Goal: Task Accomplishment & Management: Complete application form

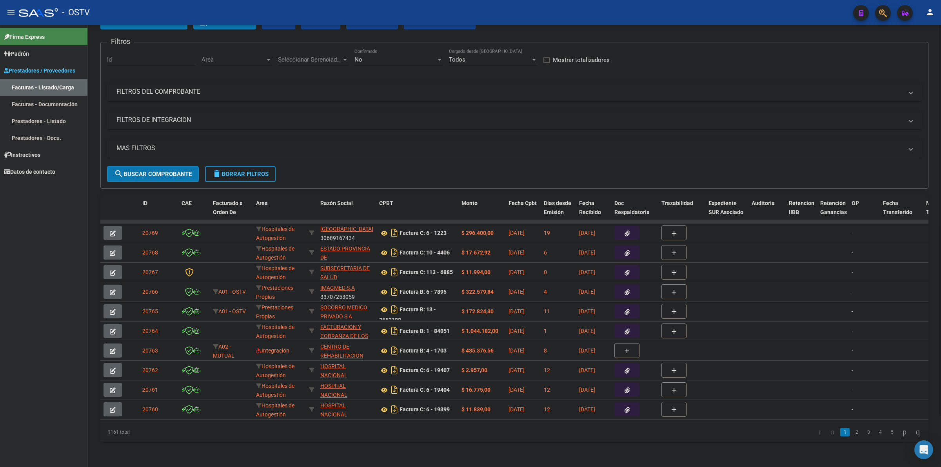
scroll to position [58, 0]
click at [852, 435] on link "2" at bounding box center [856, 432] width 9 height 9
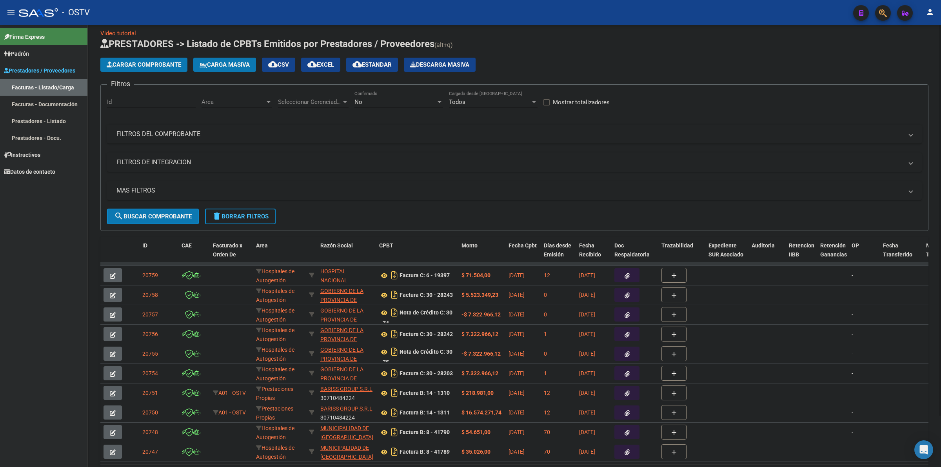
scroll to position [0, 0]
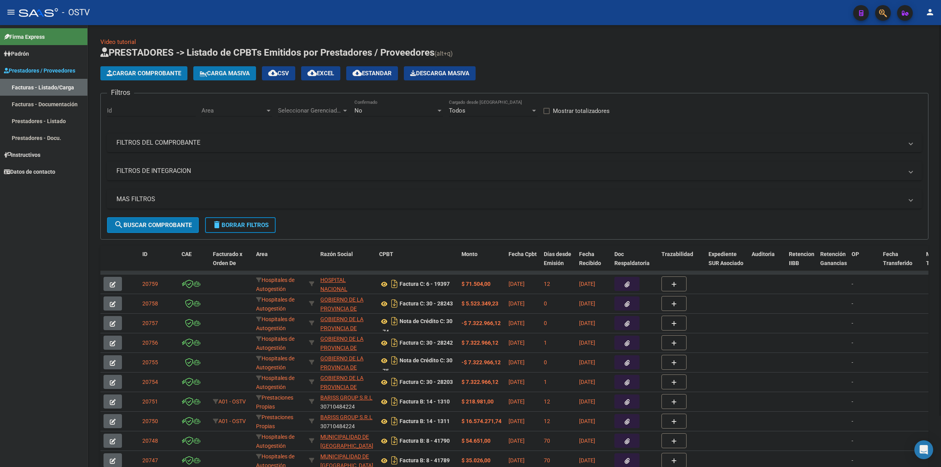
click at [156, 144] on mat-panel-title "FILTROS DEL COMPROBANTE" at bounding box center [509, 142] width 787 height 9
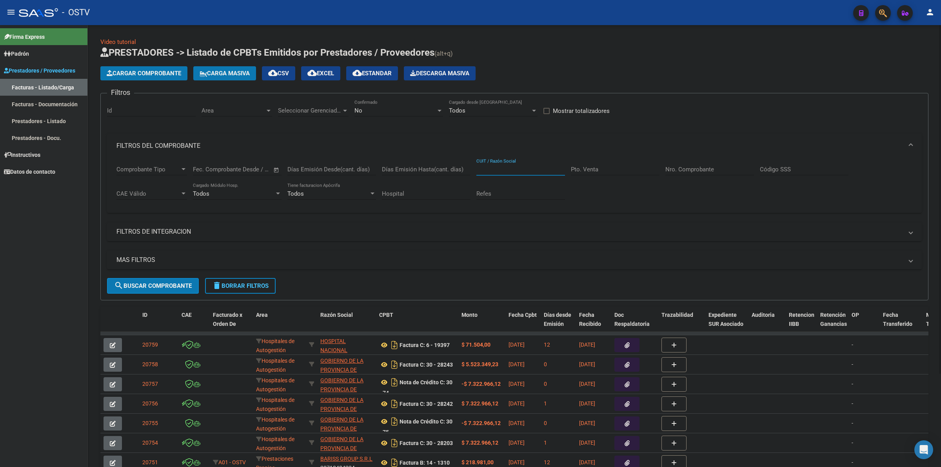
click at [480, 170] on input "CUIT / Razón Social" at bounding box center [520, 169] width 89 height 7
click at [522, 169] on input "CUIT / Razón Social" at bounding box center [520, 169] width 89 height 7
click at [236, 289] on button "delete Borrar Filtros" at bounding box center [240, 286] width 71 height 16
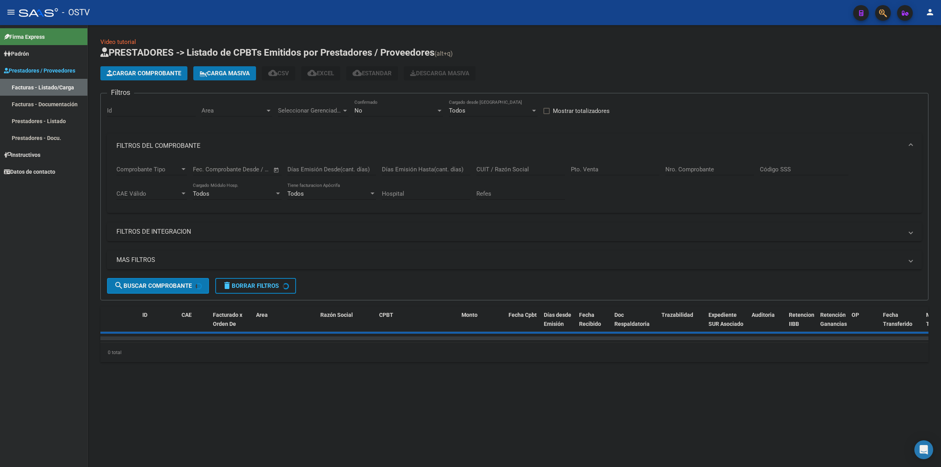
click at [386, 108] on div "No" at bounding box center [396, 110] width 82 height 7
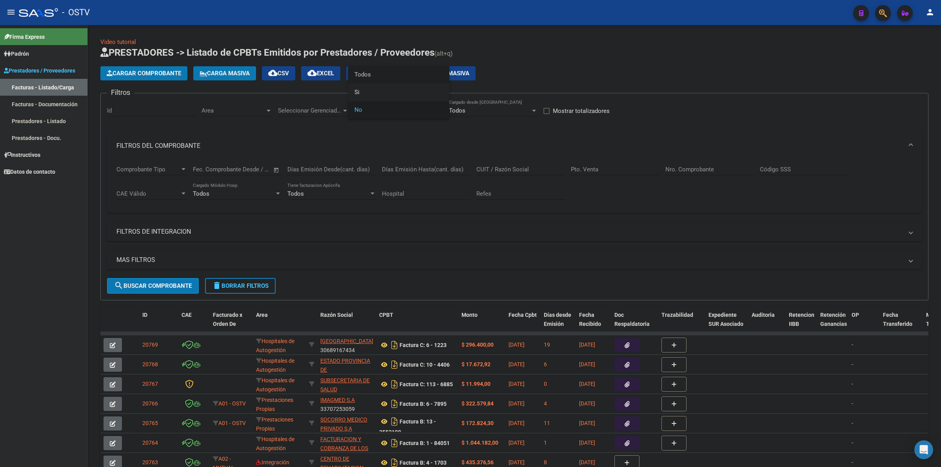
click at [369, 78] on span "Todos" at bounding box center [399, 75] width 89 height 18
click at [571, 167] on input "Pto. Venta" at bounding box center [615, 169] width 89 height 7
click at [701, 168] on input "Nro. Comprobante" at bounding box center [710, 169] width 89 height 7
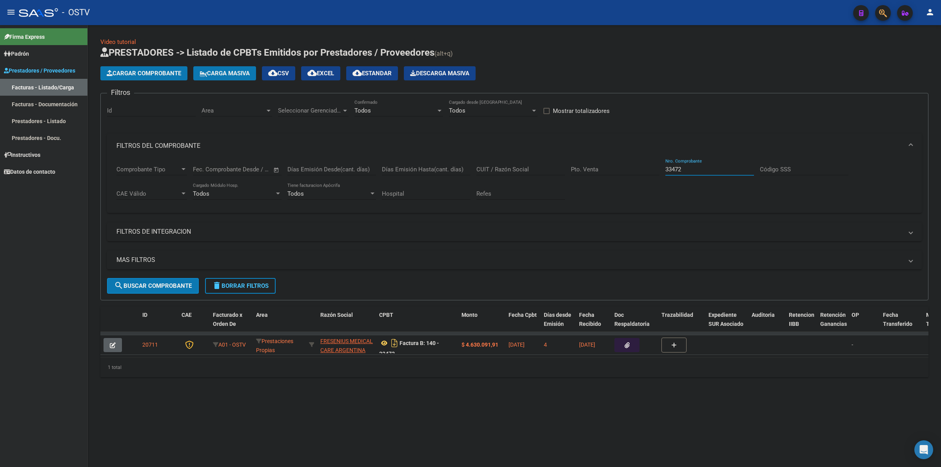
type input "33472"
click at [240, 282] on span "delete Borrar Filtros" at bounding box center [240, 285] width 56 height 7
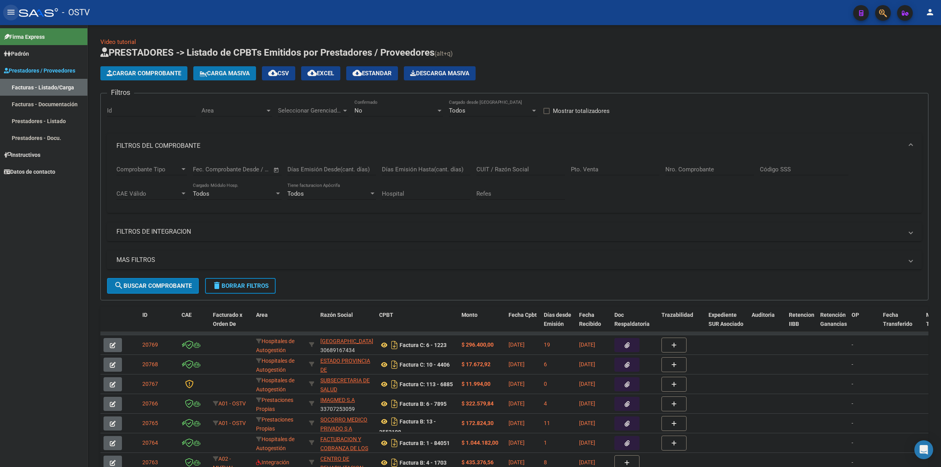
click at [11, 16] on mat-icon "menu" at bounding box center [10, 11] width 9 height 9
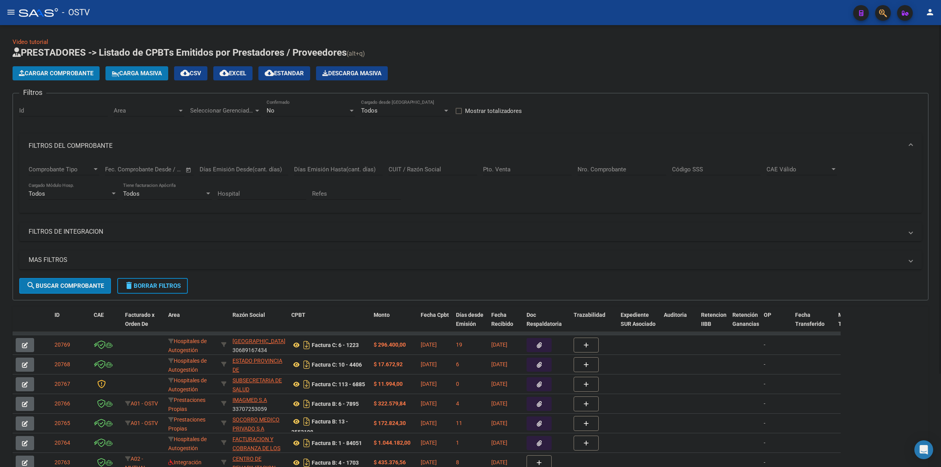
click at [303, 107] on div "No" at bounding box center [308, 110] width 82 height 7
click at [296, 79] on span "Todos" at bounding box center [311, 75] width 89 height 18
click at [609, 171] on input "Nro. Comprobante" at bounding box center [622, 169] width 89 height 7
click at [426, 171] on input "CUIT / Razón Social" at bounding box center [433, 169] width 89 height 7
click at [429, 167] on input "CUIT / Razón Social" at bounding box center [433, 169] width 89 height 7
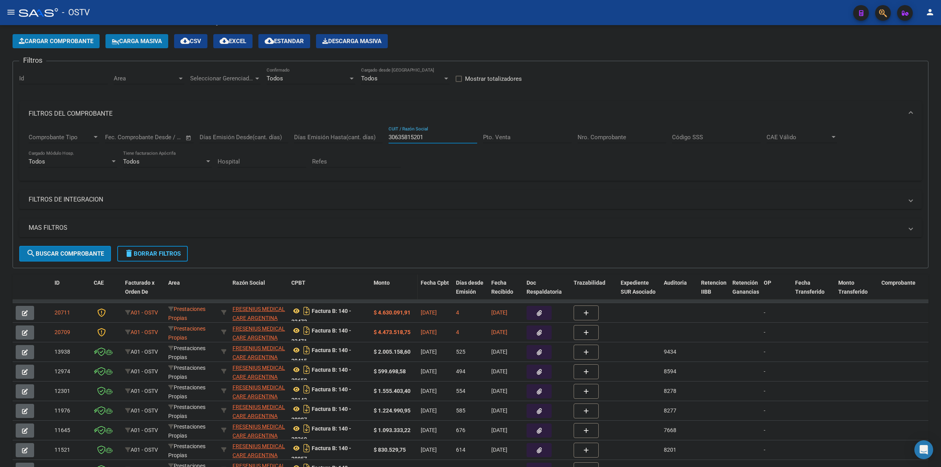
scroll to position [33, 0]
type input "30635815201"
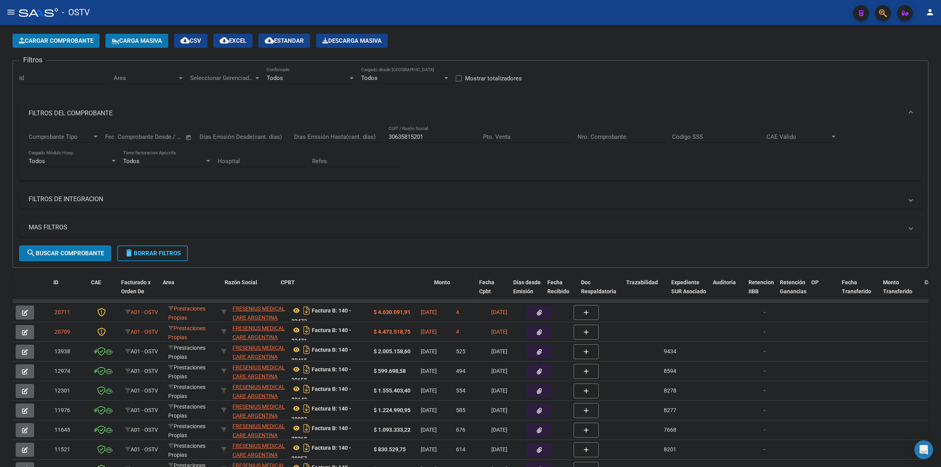
drag, startPoint x: 367, startPoint y: 284, endPoint x: 465, endPoint y: 284, distance: 97.7
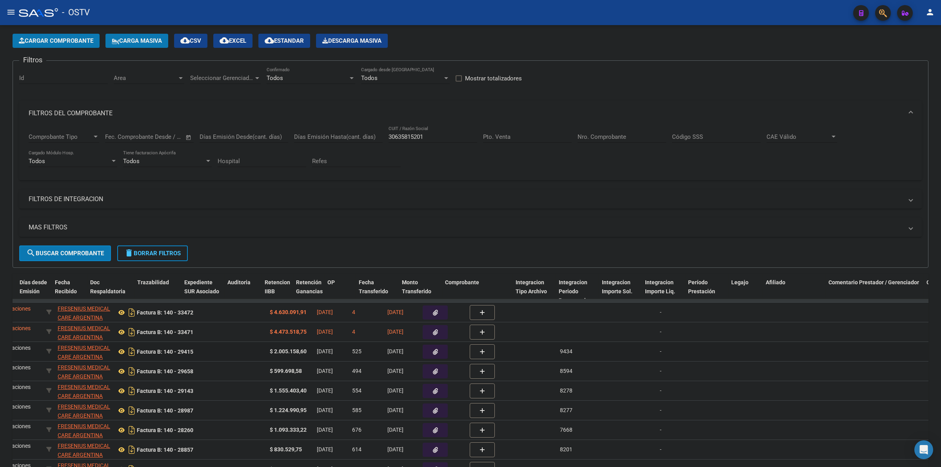
scroll to position [0, 1157]
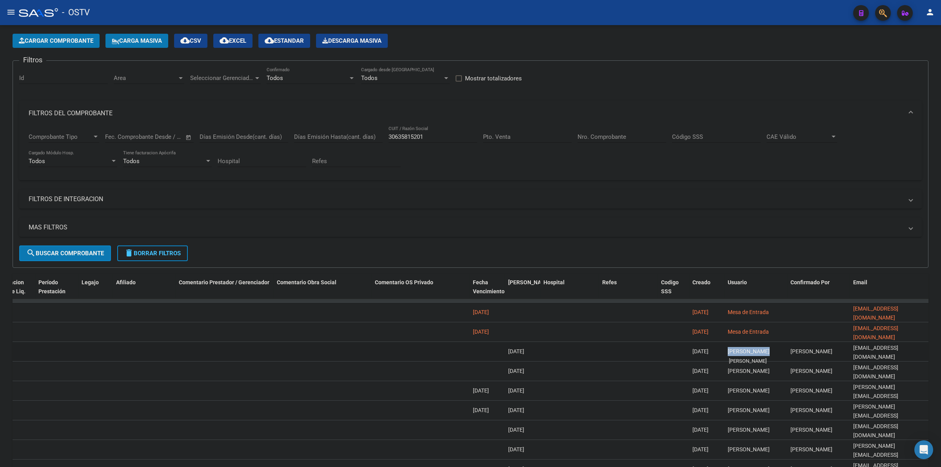
drag, startPoint x: 760, startPoint y: 353, endPoint x: 728, endPoint y: 353, distance: 31.8
click at [728, 353] on span "[PERSON_NAME]" at bounding box center [749, 351] width 42 height 6
click at [775, 349] on div "[PERSON_NAME]" at bounding box center [756, 351] width 56 height 9
drag, startPoint x: 769, startPoint y: 350, endPoint x: 719, endPoint y: 350, distance: 50.2
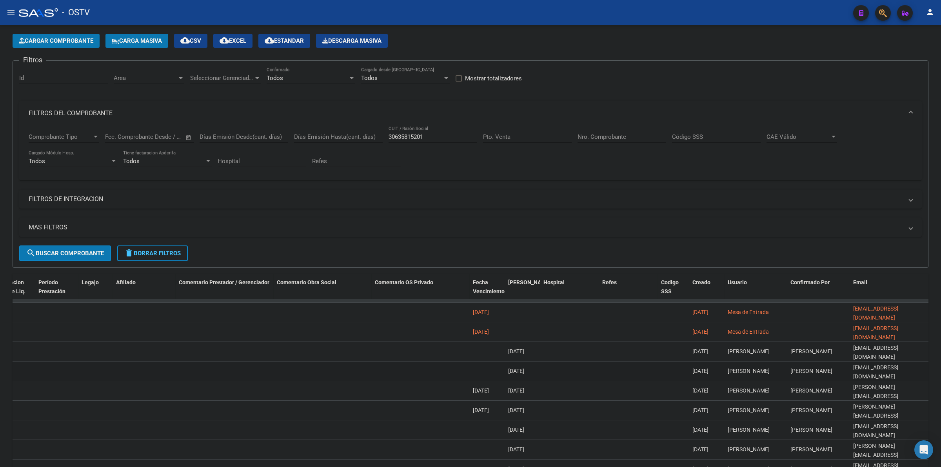
click at [786, 374] on datatable-body-cell "[PERSON_NAME]" at bounding box center [756, 371] width 63 height 19
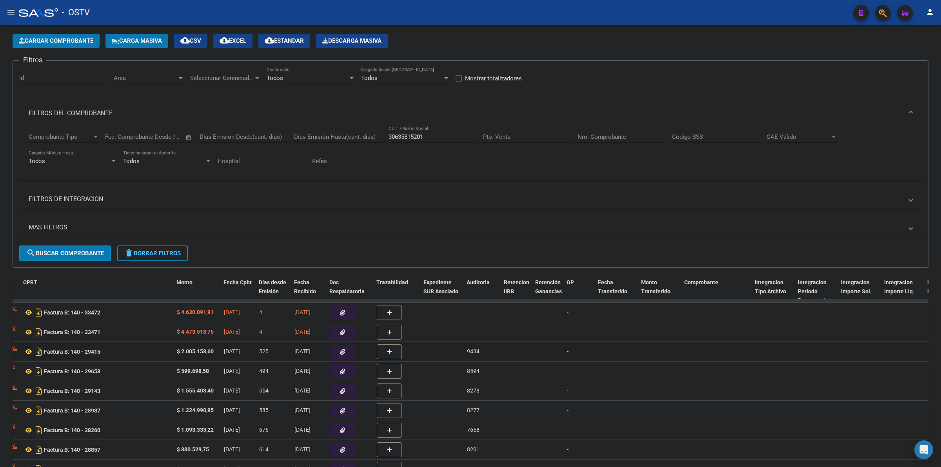
scroll to position [0, 0]
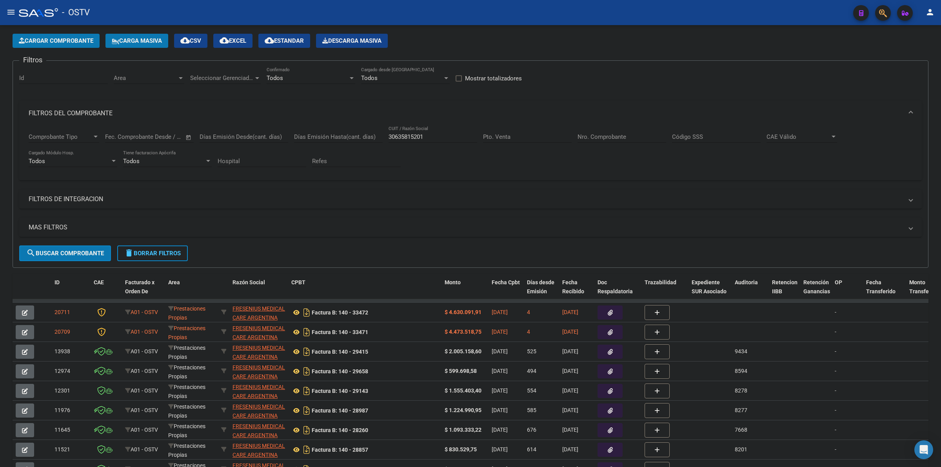
click at [712, 255] on form "Filtros Id Area Area Seleccionar Gerenciador Seleccionar Gerenciador Todos Conf…" at bounding box center [471, 163] width 916 height 207
drag, startPoint x: 467, startPoint y: 333, endPoint x: 399, endPoint y: 336, distance: 68.3
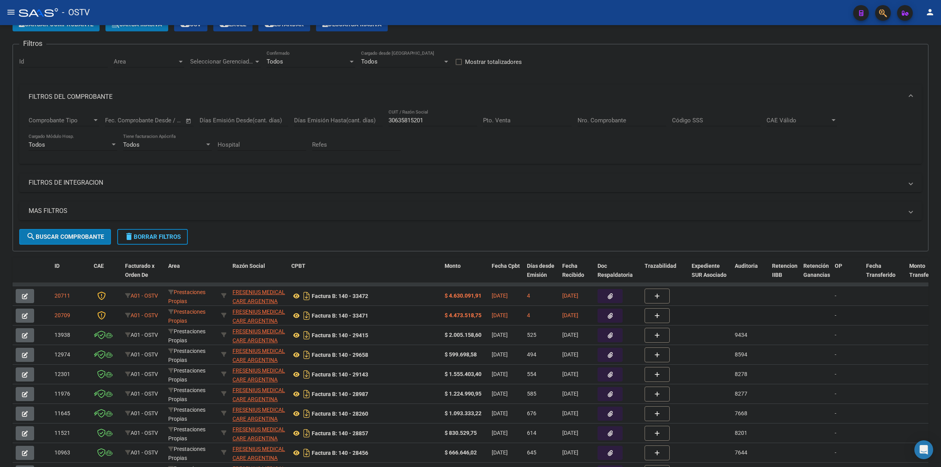
scroll to position [65, 0]
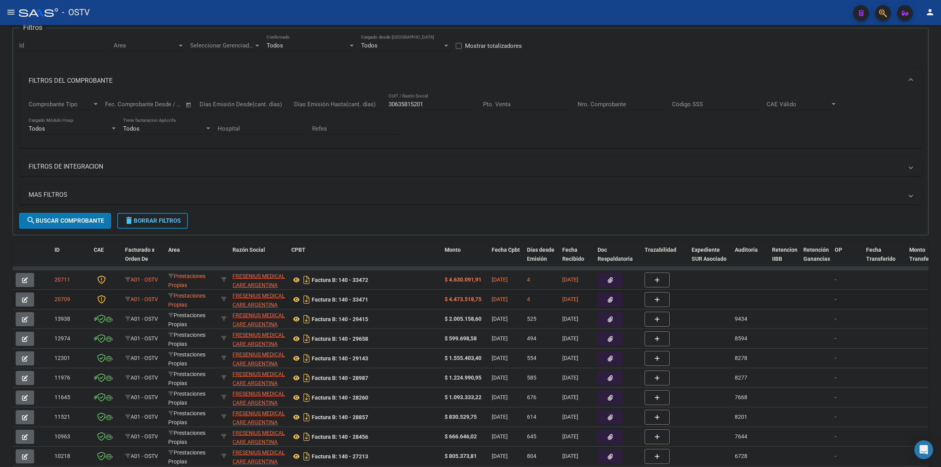
click at [24, 297] on icon "button" at bounding box center [25, 300] width 6 height 6
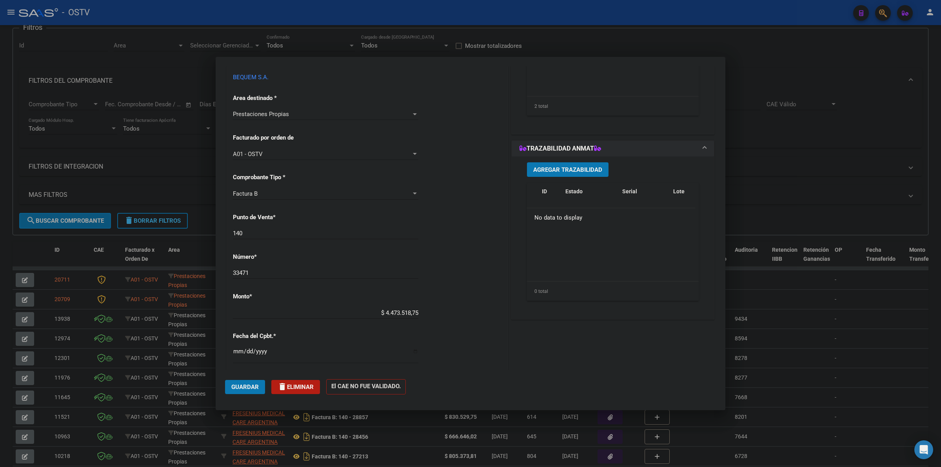
scroll to position [147, 0]
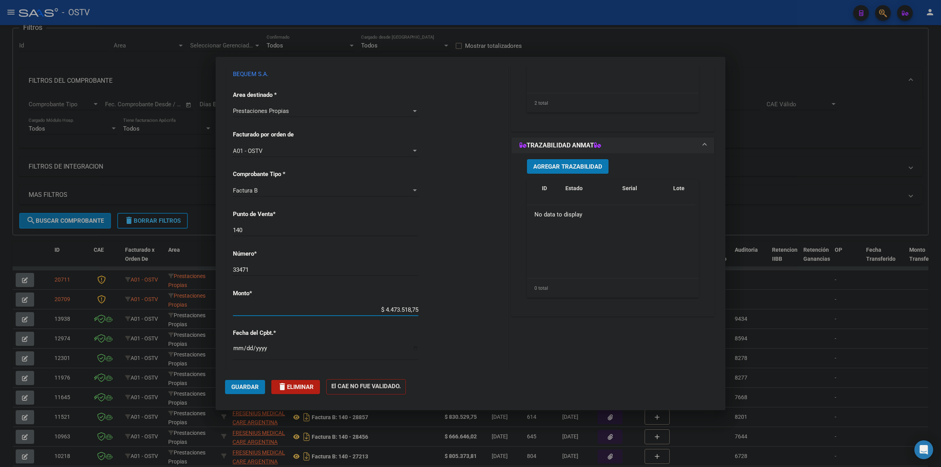
drag, startPoint x: 405, startPoint y: 313, endPoint x: 411, endPoint y: 313, distance: 6.3
click at [411, 313] on input "$ 4.473.518,75" at bounding box center [325, 309] width 185 height 7
click at [411, 312] on input "$ 4.473.518,75" at bounding box center [325, 309] width 185 height 7
click at [409, 308] on input "$ 4.473.518,75" at bounding box center [325, 309] width 185 height 7
click at [417, 309] on app-form-text-field "Monto * $ 447.351,75 Ingresar el monto" at bounding box center [329, 302] width 192 height 24
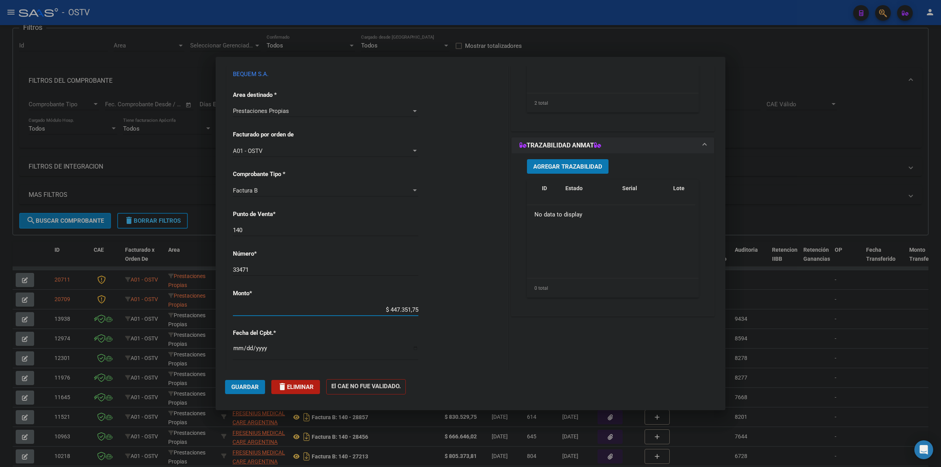
drag, startPoint x: 415, startPoint y: 309, endPoint x: 353, endPoint y: 307, distance: 61.6
click at [353, 307] on input "$ 447.351,75" at bounding box center [325, 309] width 185 height 7
type input "$ 4.630.094,91"
click at [249, 388] on span "Guardar" at bounding box center [244, 387] width 27 height 7
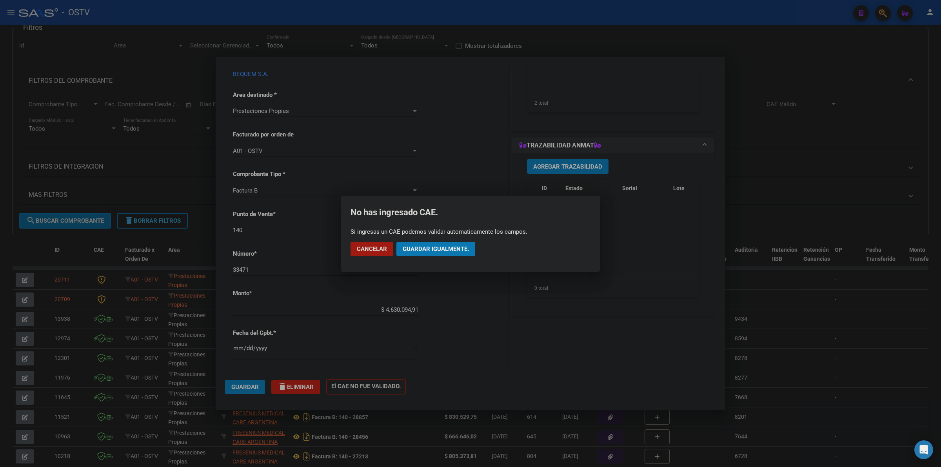
click at [433, 251] on span "Guardar igualmente." at bounding box center [436, 248] width 66 height 7
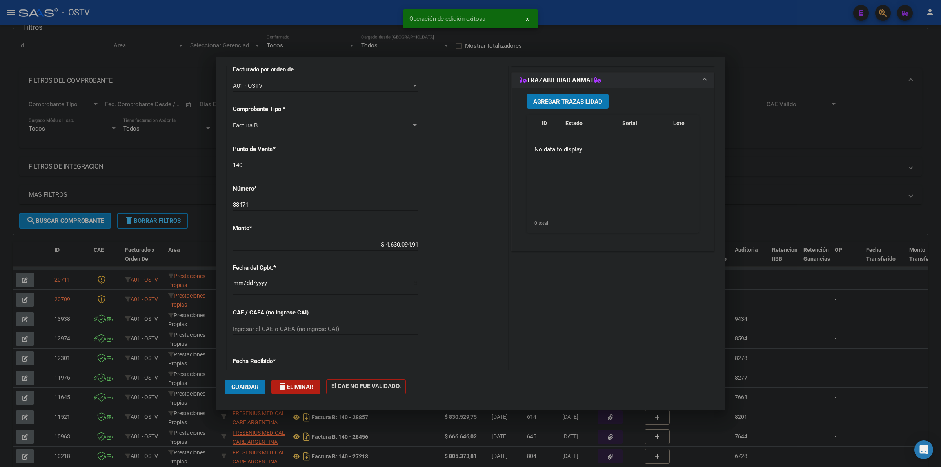
scroll to position [310, 0]
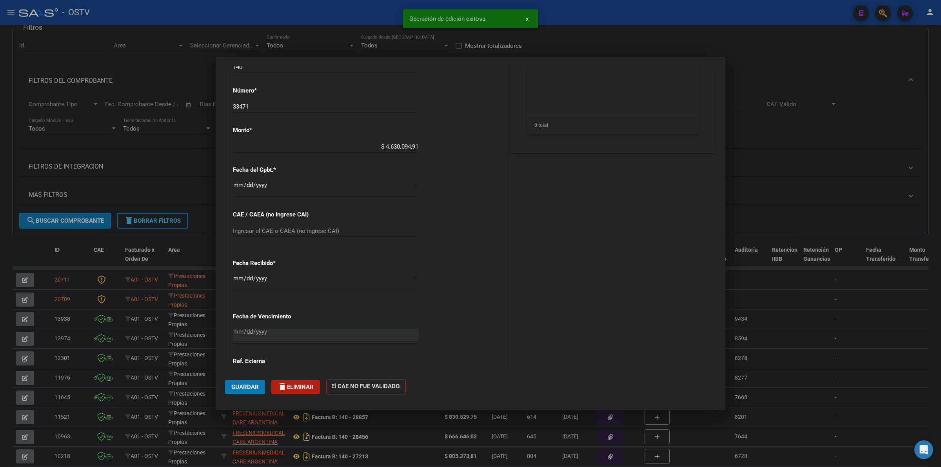
click at [295, 233] on input "Ingresar el CAE o CAEA (no ingrese CAI)" at bounding box center [325, 230] width 185 height 7
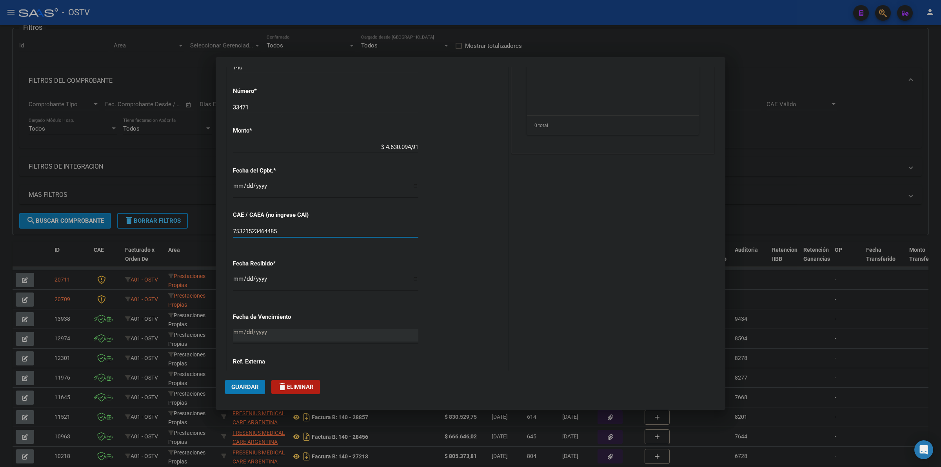
type input "75321523464485"
click at [249, 382] on button "Guardar" at bounding box center [245, 387] width 40 height 14
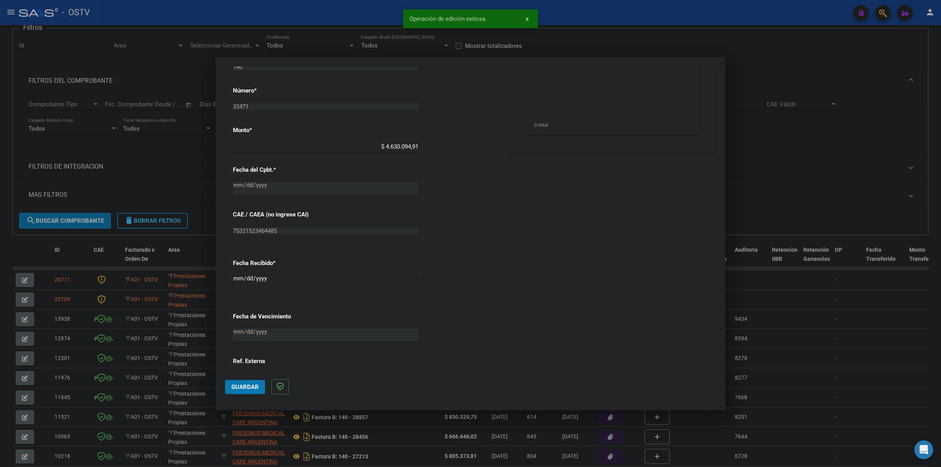
scroll to position [180, 0]
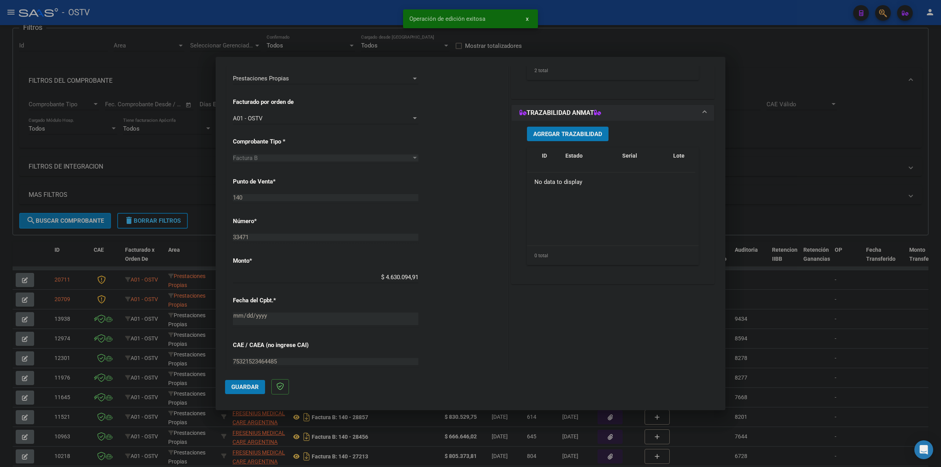
click at [724, 47] on div at bounding box center [470, 233] width 941 height 467
type input "$ 0,00"
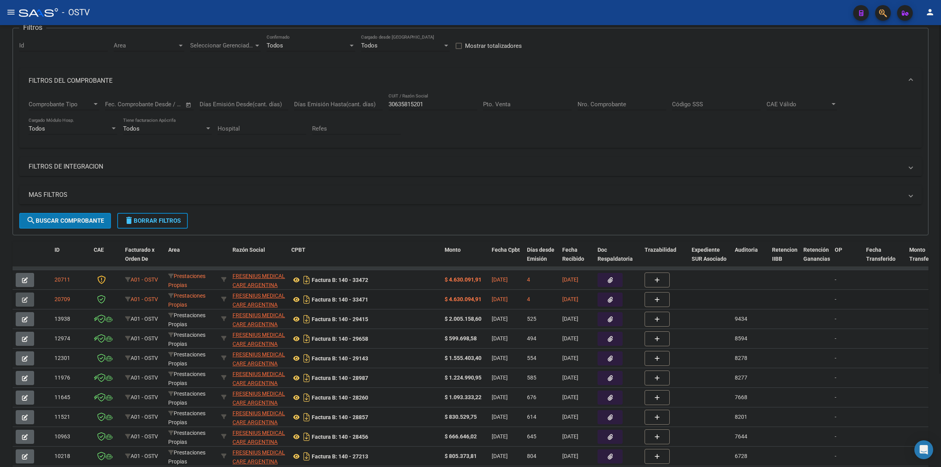
click at [22, 301] on icon "button" at bounding box center [25, 300] width 6 height 6
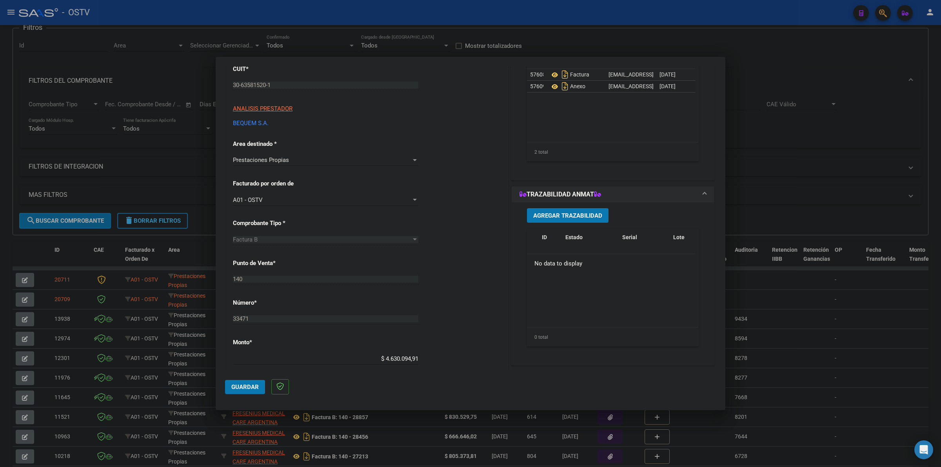
scroll to position [147, 0]
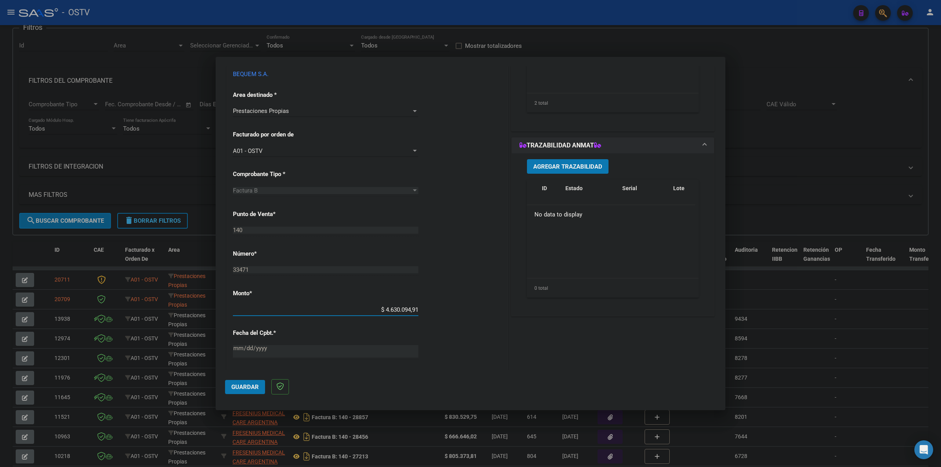
click at [405, 310] on input "$ 4.630.094,91" at bounding box center [325, 309] width 185 height 7
type input "$ 4.630.091,91"
click at [255, 387] on span "Guardar" at bounding box center [244, 387] width 27 height 7
click at [719, 42] on div at bounding box center [470, 233] width 941 height 467
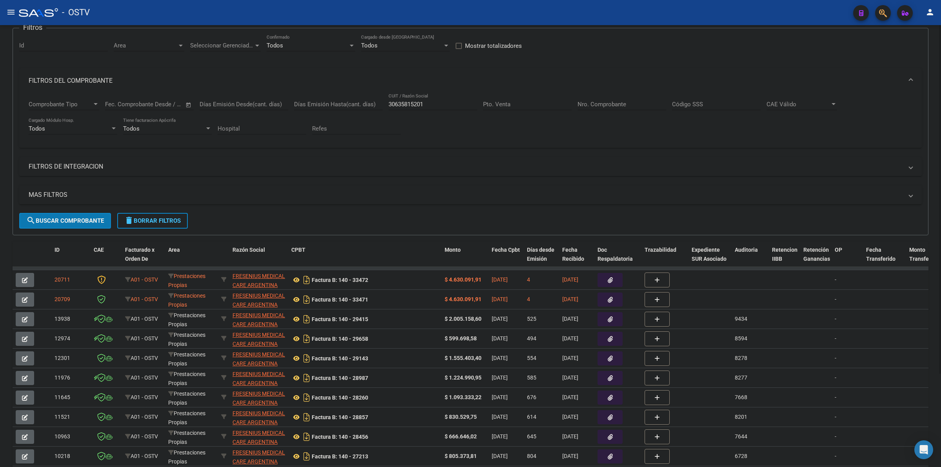
click at [626, 53] on div "Filtros Id Area Area Seleccionar Gerenciador Seleccionar Gerenciador Todos Conf…" at bounding box center [470, 124] width 903 height 178
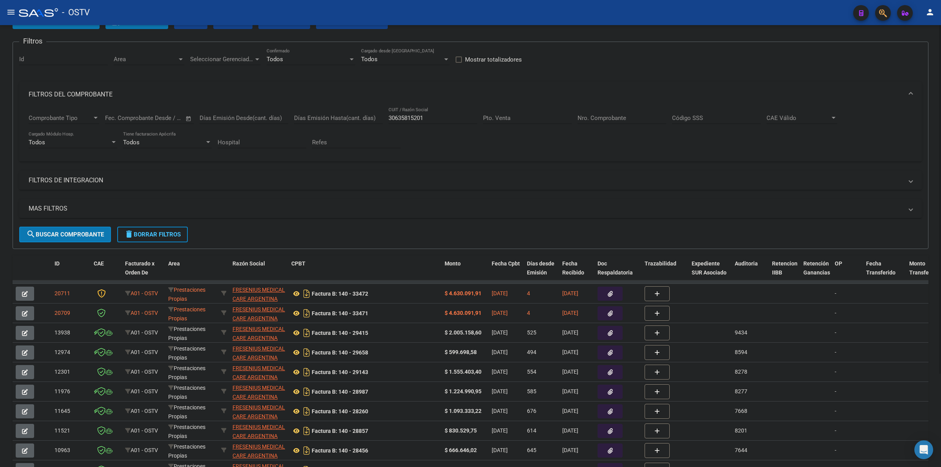
scroll to position [0, 0]
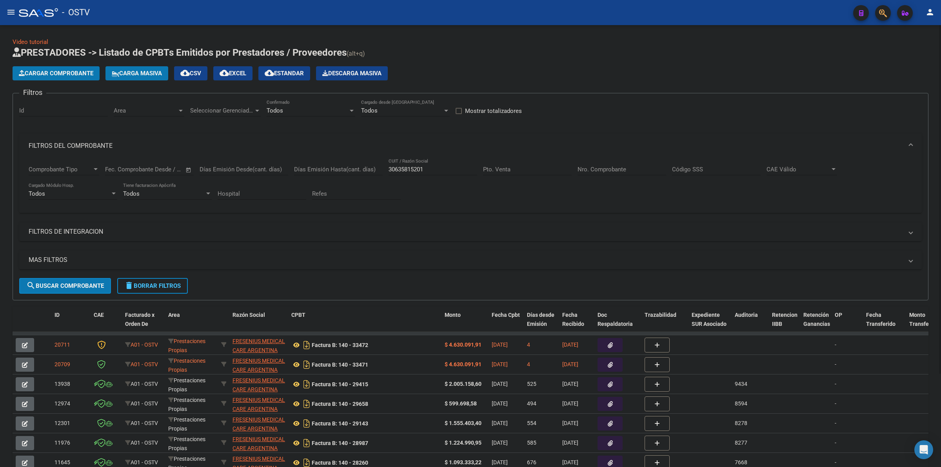
click at [36, 95] on h3 "Filtros" at bounding box center [32, 92] width 27 height 11
click at [15, 7] on mat-icon "menu" at bounding box center [10, 11] width 9 height 9
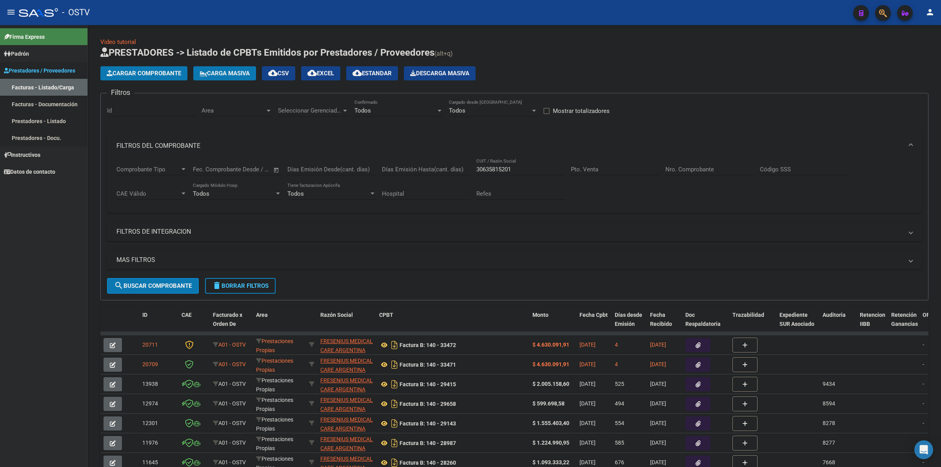
click at [38, 71] on span "Prestadores / Proveedores" at bounding box center [39, 70] width 71 height 9
click at [24, 54] on span "Padrón" at bounding box center [16, 53] width 25 height 9
click at [34, 71] on link "Padrón Ágil" at bounding box center [43, 70] width 87 height 17
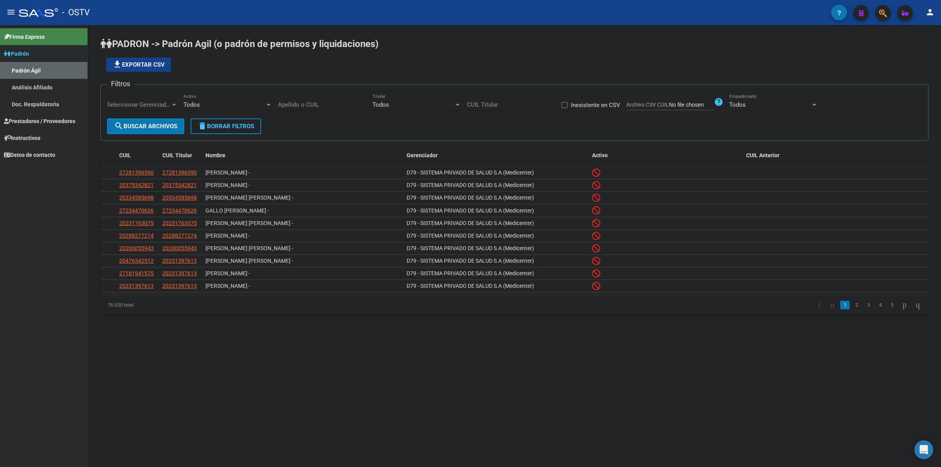
drag, startPoint x: 108, startPoint y: 305, endPoint x: 125, endPoint y: 305, distance: 17.6
click at [125, 305] on div "76.020 total" at bounding box center [182, 305] width 164 height 20
click at [141, 305] on div "76.020 total" at bounding box center [182, 305] width 164 height 20
click at [160, 106] on span "Seleccionar Gerenciador" at bounding box center [139, 104] width 64 height 7
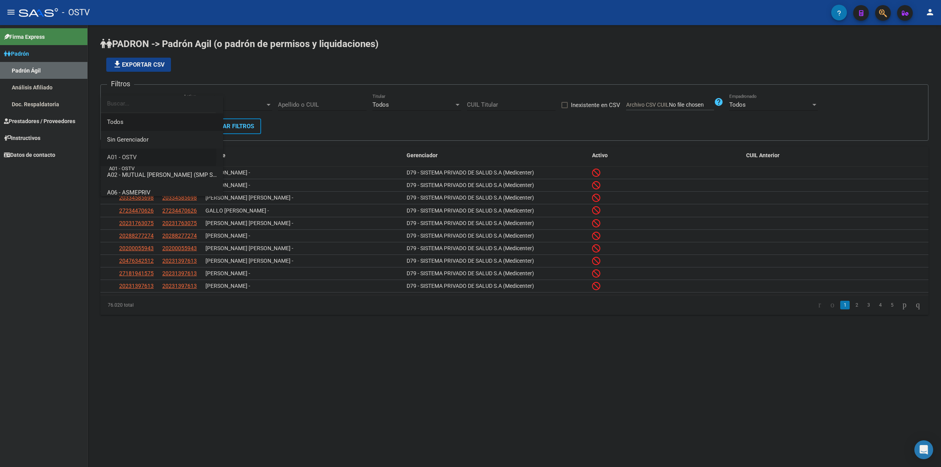
click at [130, 155] on span "A01 - OSTV" at bounding box center [122, 157] width 30 height 7
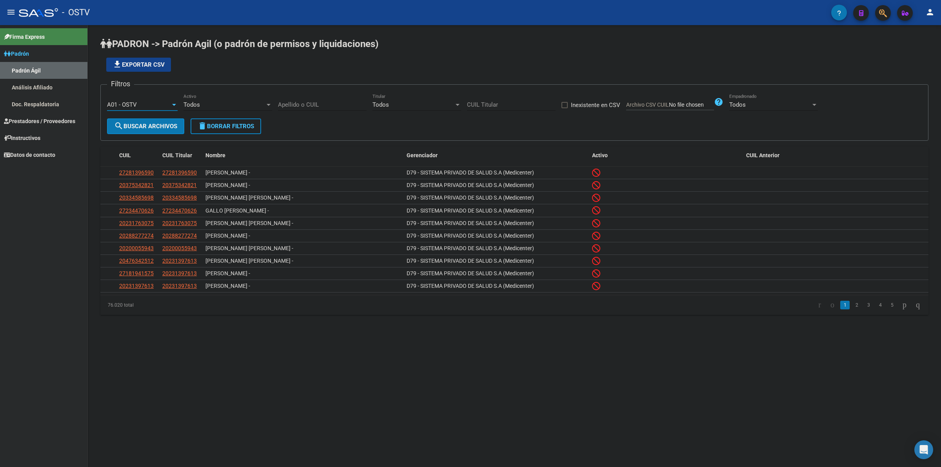
click at [200, 104] on div "Todos" at bounding box center [225, 104] width 82 height 7
click at [192, 125] on span "Si" at bounding box center [228, 122] width 89 height 18
click at [150, 127] on span "search Buscar Archivos" at bounding box center [145, 126] width 63 height 7
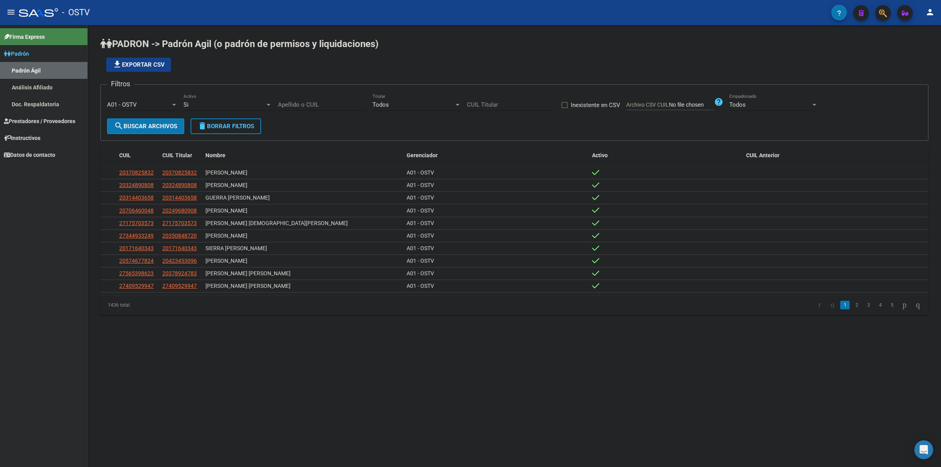
drag, startPoint x: 106, startPoint y: 303, endPoint x: 119, endPoint y: 304, distance: 12.6
click at [119, 304] on div "1436 total" at bounding box center [182, 305] width 164 height 20
click at [192, 307] on div "1436 total" at bounding box center [182, 305] width 164 height 20
click at [15, 10] on mat-icon "menu" at bounding box center [10, 11] width 9 height 9
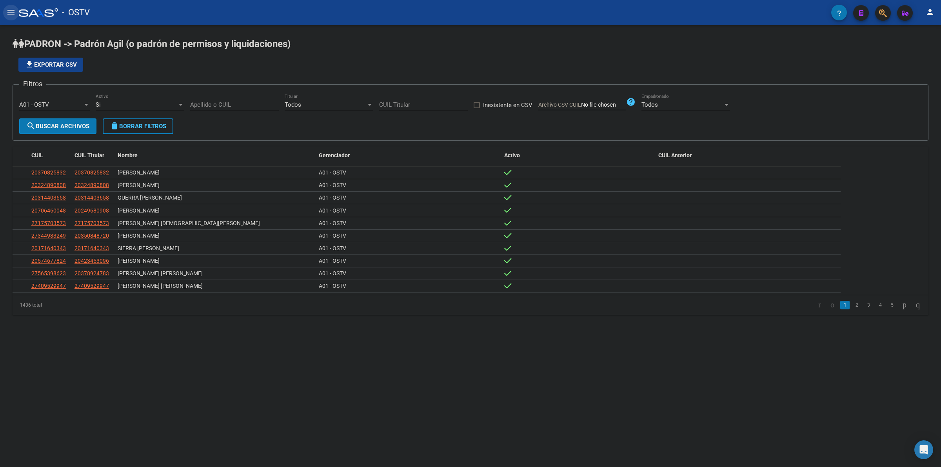
click at [12, 12] on mat-icon "menu" at bounding box center [10, 11] width 9 height 9
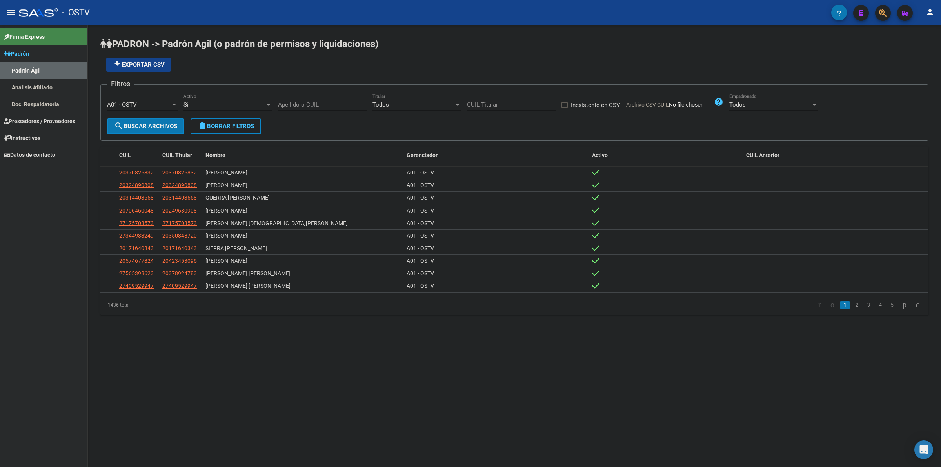
click at [29, 54] on span "Padrón" at bounding box center [16, 53] width 25 height 9
click at [32, 80] on link "Instructivos" at bounding box center [43, 87] width 87 height 17
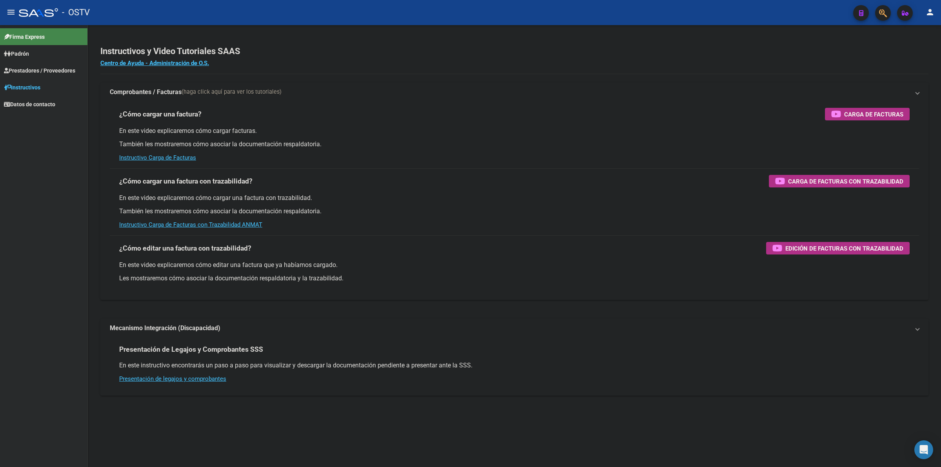
click at [36, 69] on span "Prestadores / Proveedores" at bounding box center [39, 70] width 71 height 9
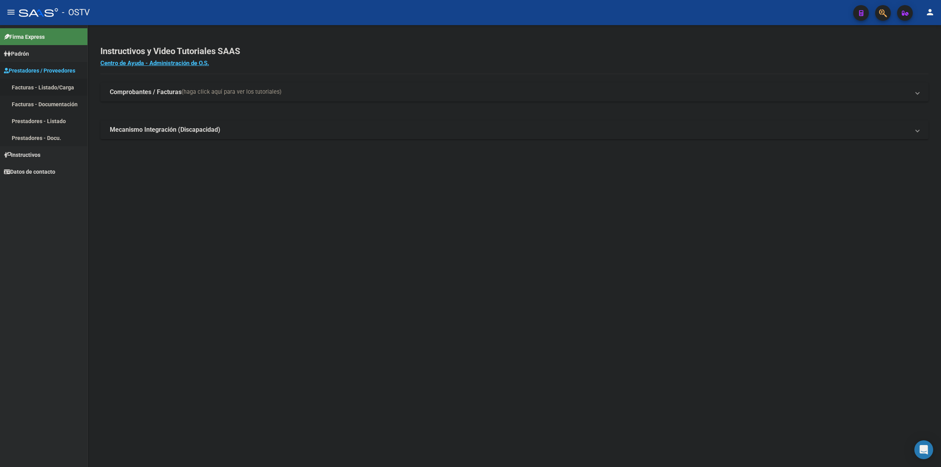
click at [55, 87] on link "Facturas - Listado/Carga" at bounding box center [43, 87] width 87 height 17
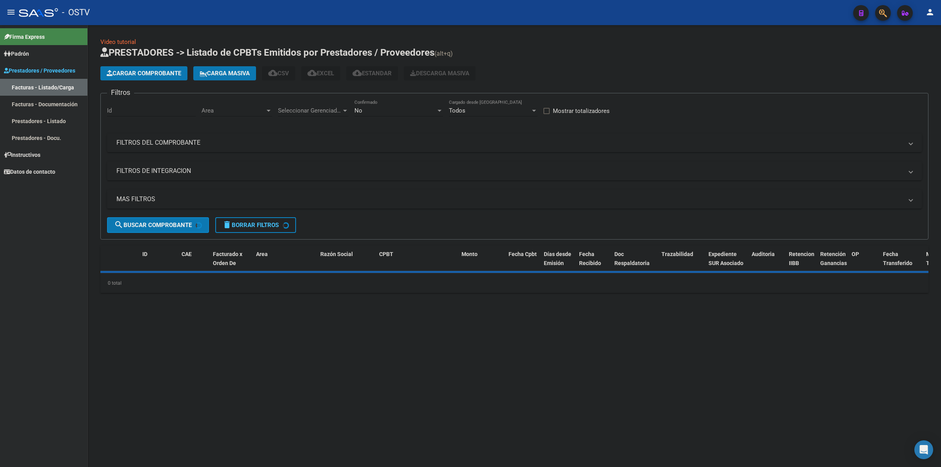
click at [126, 70] on span "Cargar Comprobante" at bounding box center [144, 73] width 75 height 7
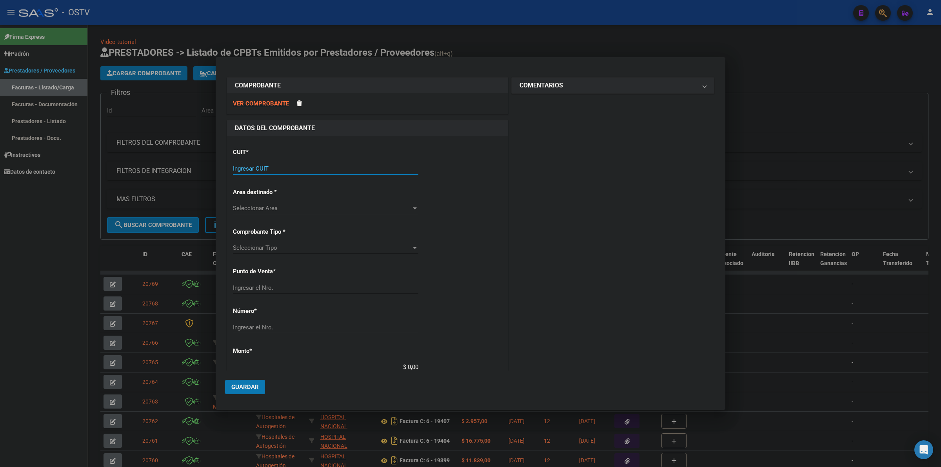
click at [256, 171] on input "Ingresar CUIT" at bounding box center [325, 168] width 185 height 7
type input "30-69182284-9"
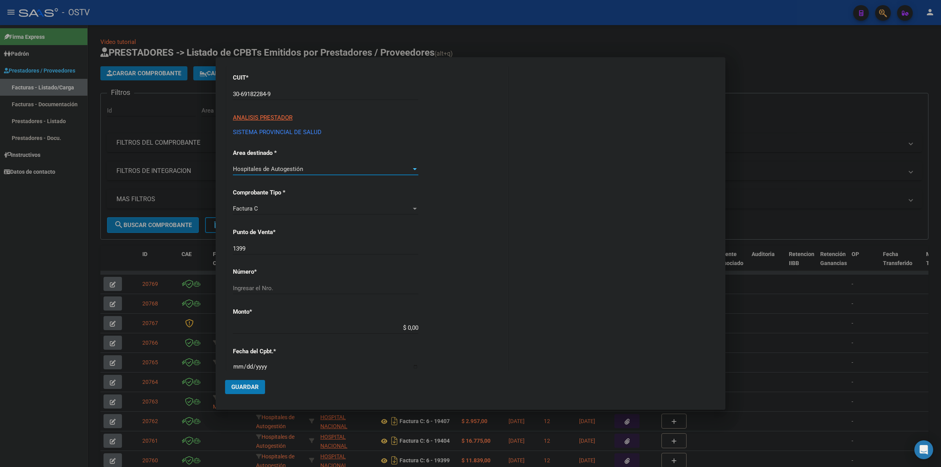
scroll to position [82, 0]
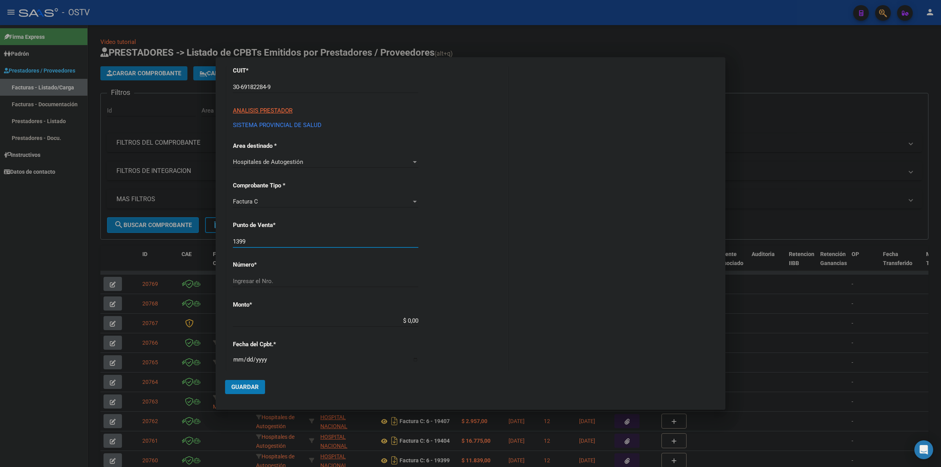
click at [256, 244] on input "1399" at bounding box center [325, 241] width 185 height 7
type input "1322"
type input "5632"
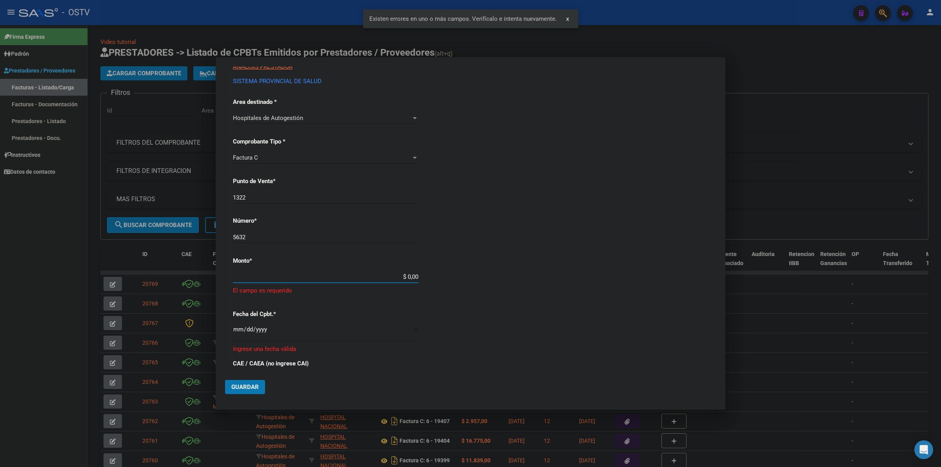
scroll to position [180, 0]
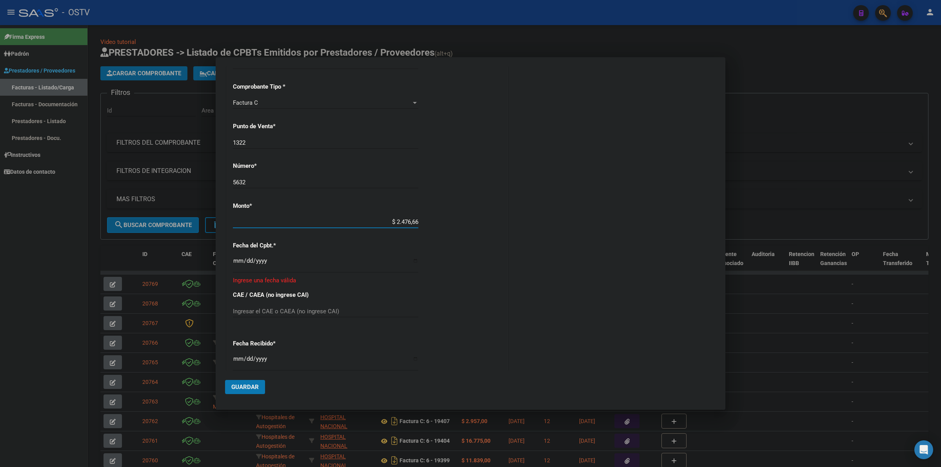
type input "$ 24.766,66"
click at [238, 261] on input "Ingresar la fecha" at bounding box center [325, 264] width 185 height 13
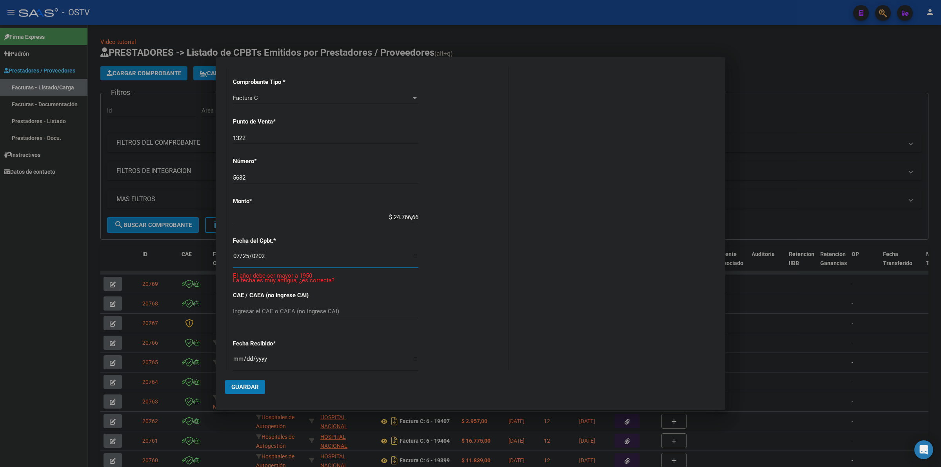
type input "[DATE]"
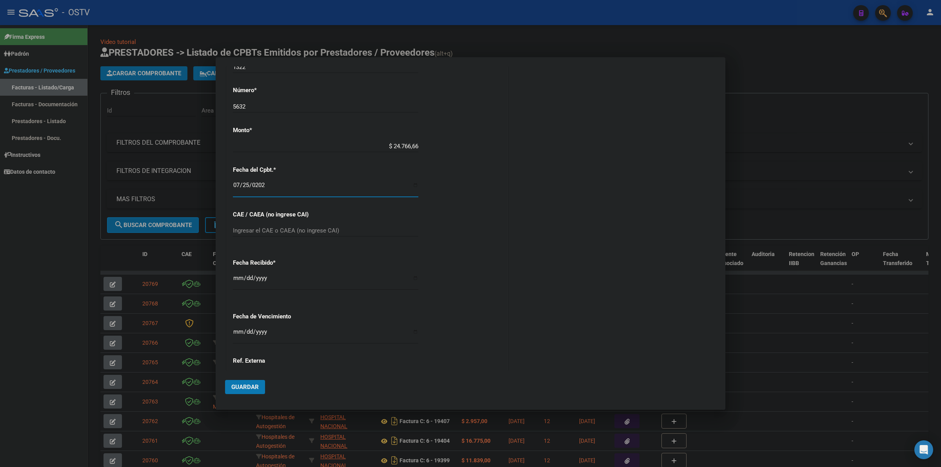
scroll to position [257, 0]
click at [234, 334] on input "Ingresar la fecha" at bounding box center [325, 334] width 185 height 13
type input "[DATE]"
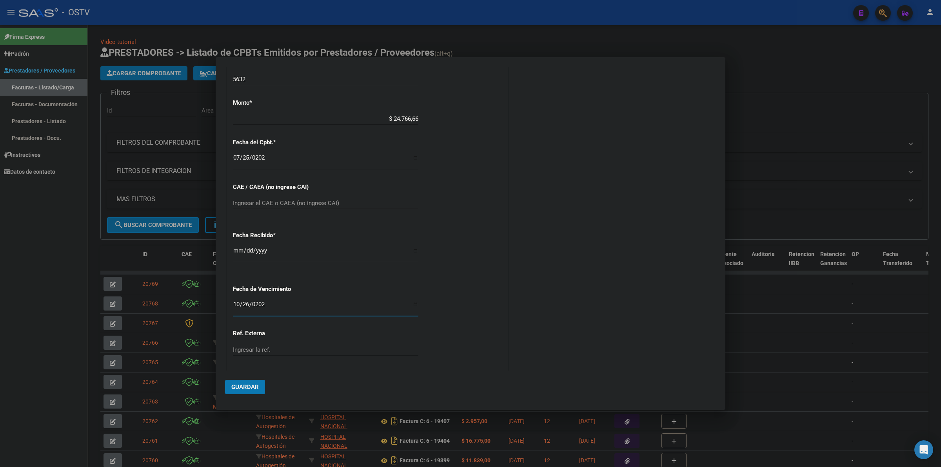
scroll to position [324, 0]
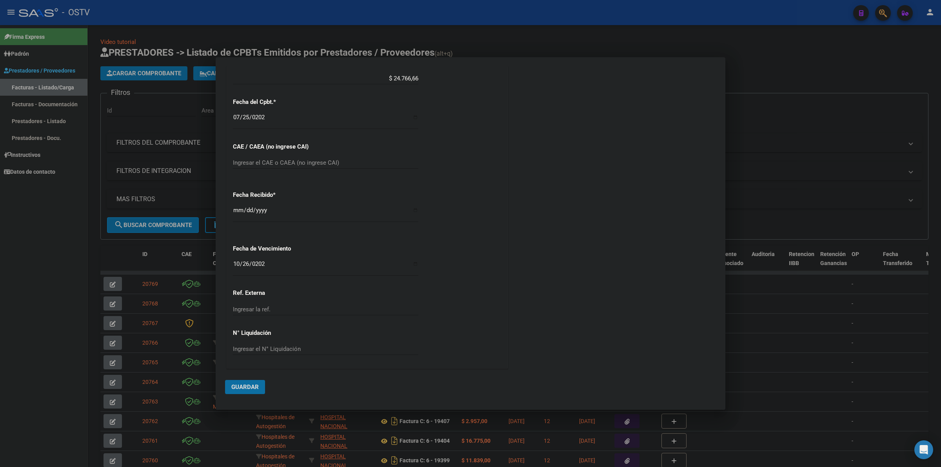
click at [256, 385] on span "Guardar" at bounding box center [244, 387] width 27 height 7
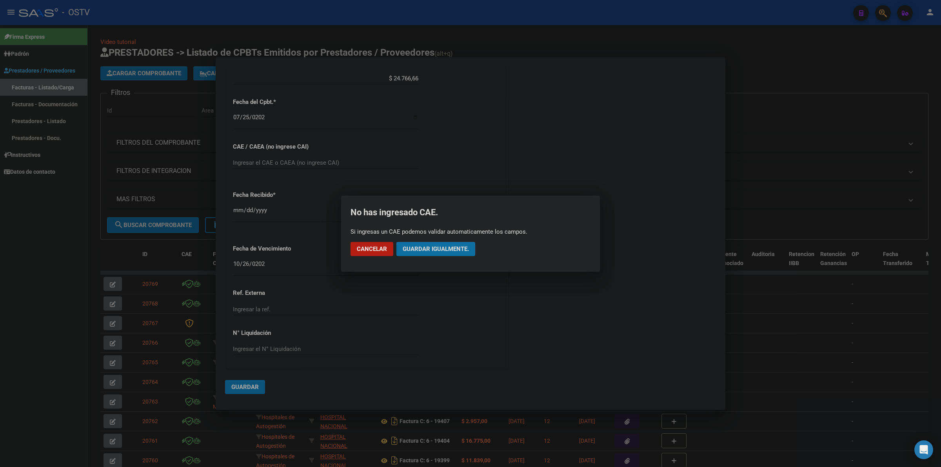
click at [421, 246] on span "Guardar igualmente." at bounding box center [436, 248] width 66 height 7
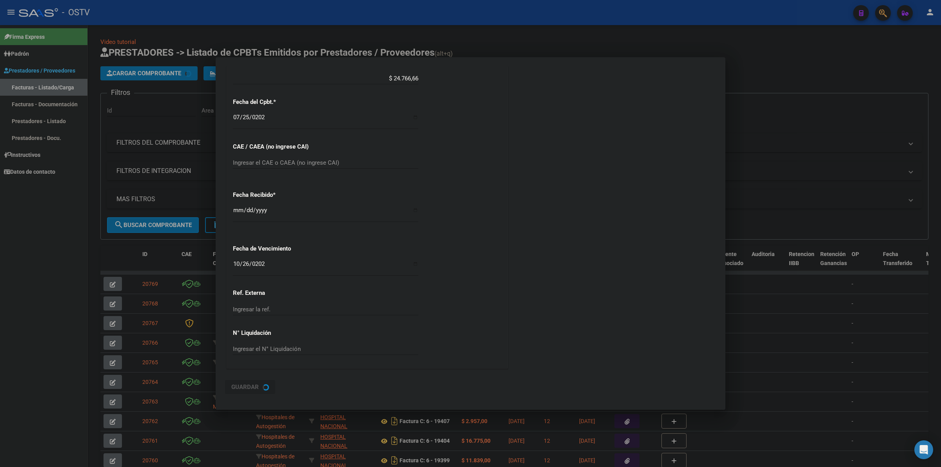
scroll to position [0, 0]
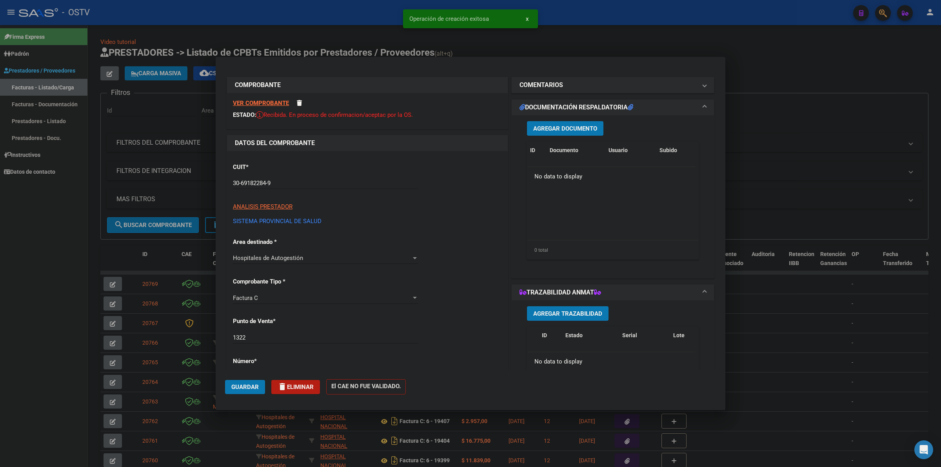
click at [566, 128] on span "Agregar Documento" at bounding box center [565, 128] width 64 height 7
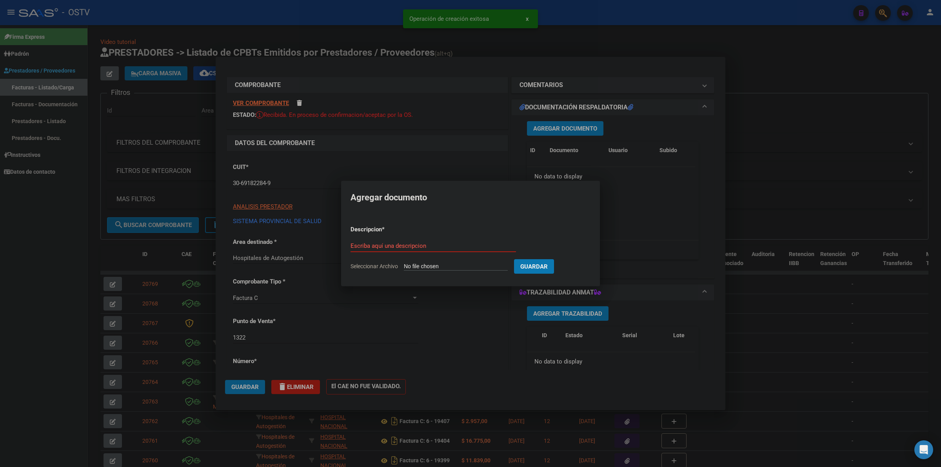
type input "C:\fakepath\FACTURA - 1322 5632 - AO SAN [PERSON_NAME].pdf"
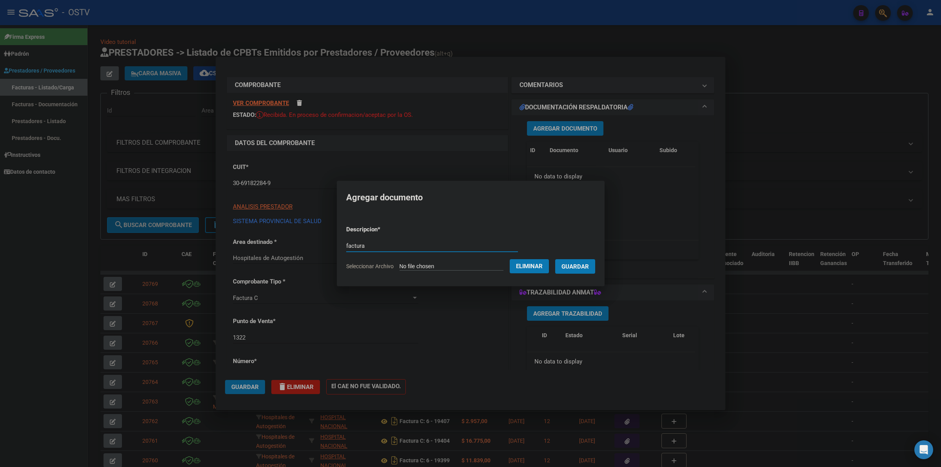
type input "factura"
click at [555, 259] on button "Guardar" at bounding box center [575, 266] width 40 height 15
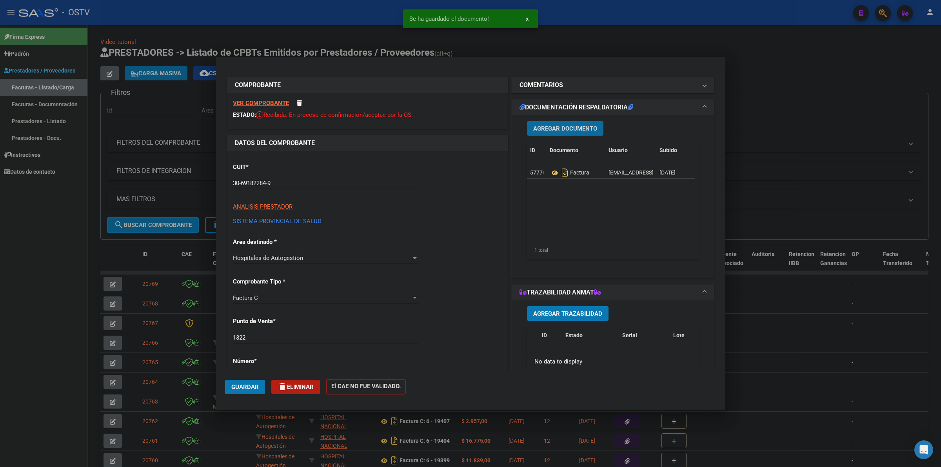
click at [243, 387] on span "Guardar" at bounding box center [244, 387] width 27 height 7
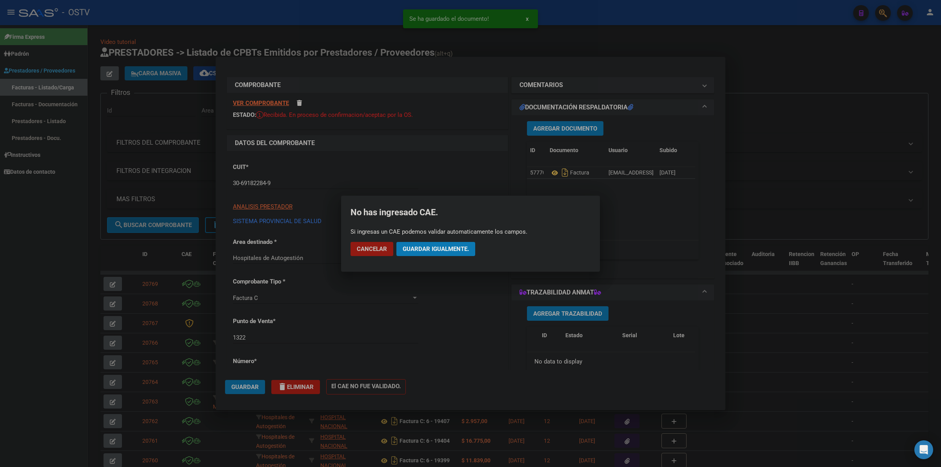
drag, startPoint x: 379, startPoint y: 246, endPoint x: 522, endPoint y: 169, distance: 162.3
click at [380, 246] on span "Cancelar" at bounding box center [372, 248] width 30 height 7
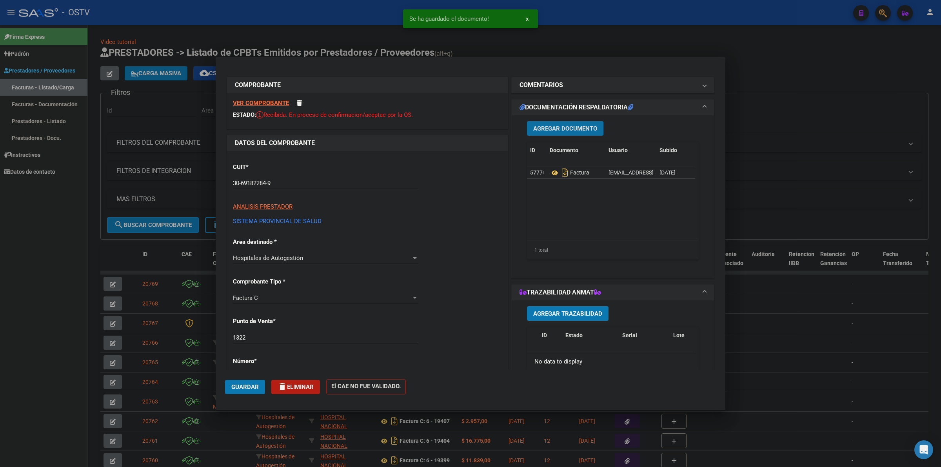
click at [565, 135] on button "Agregar Documento" at bounding box center [565, 128] width 76 height 15
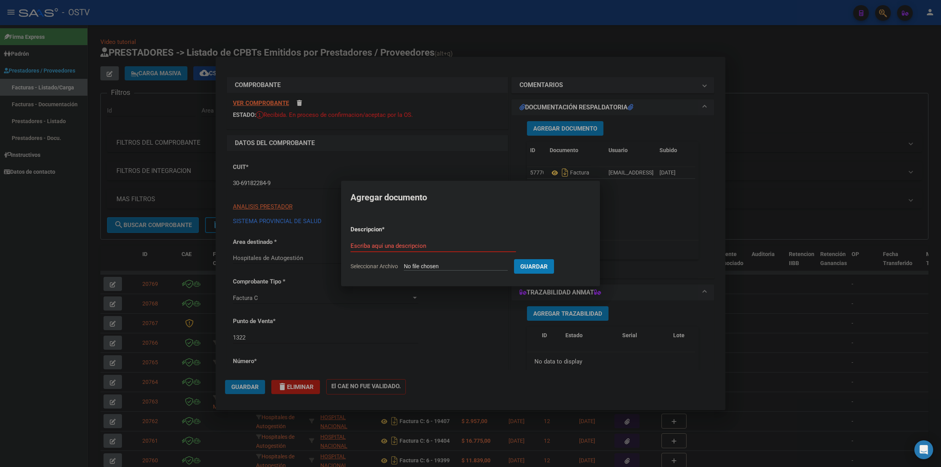
type input "C:\fakepath\DETALLE - 1322 5632 - AO [GEOGRAPHIC_DATA][PERSON_NAME]pdf"
type input "factura"
click at [580, 265] on span "Guardar" at bounding box center [575, 266] width 27 height 7
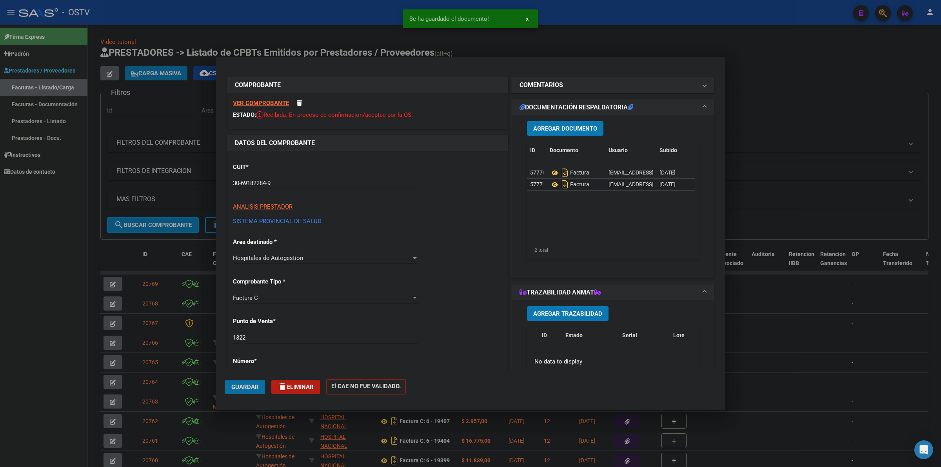
click at [241, 389] on span "Guardar" at bounding box center [244, 387] width 27 height 7
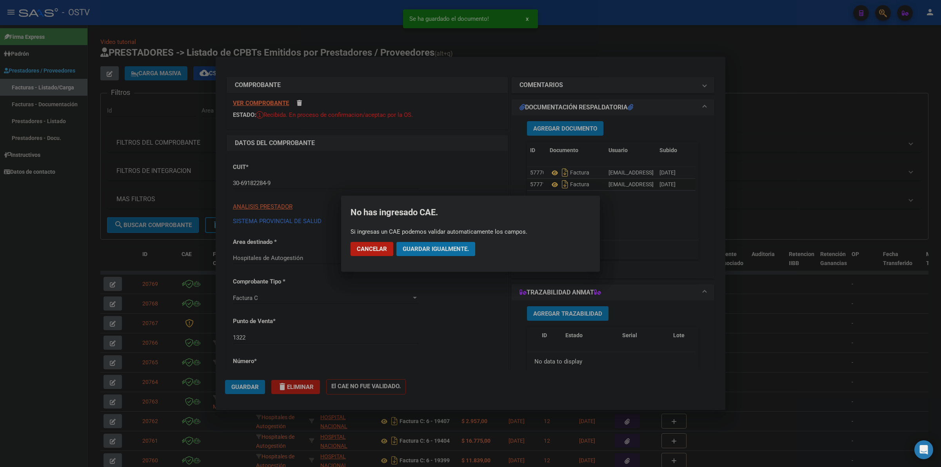
click at [431, 251] on span "Guardar igualmente." at bounding box center [436, 248] width 66 height 7
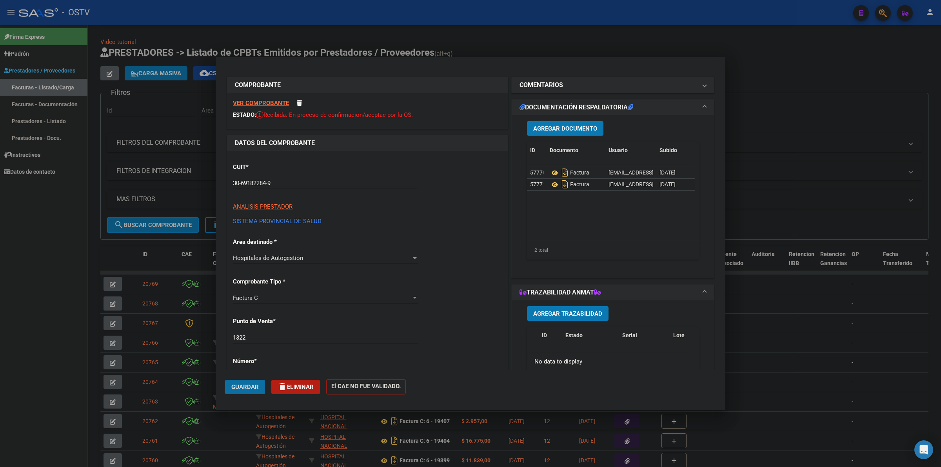
click at [241, 385] on span "Guardar" at bounding box center [244, 387] width 27 height 7
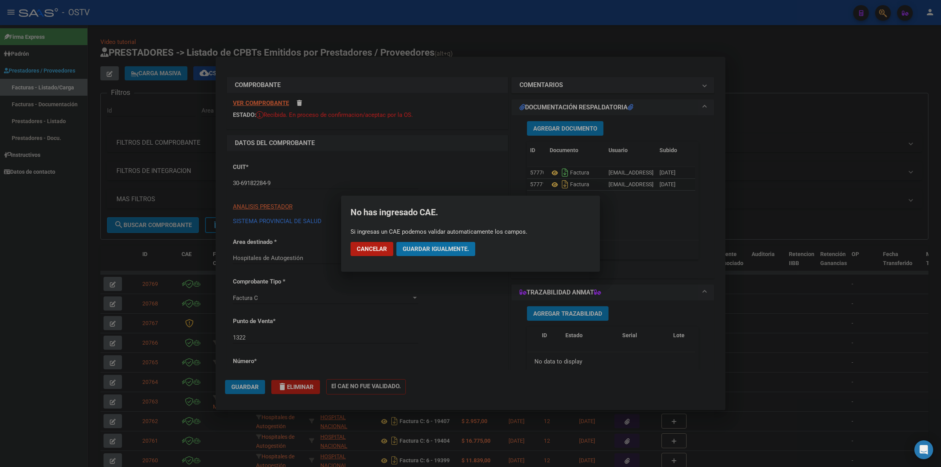
drag, startPoint x: 416, startPoint y: 251, endPoint x: 562, endPoint y: 172, distance: 165.3
click at [417, 251] on span "Guardar igualmente." at bounding box center [436, 248] width 66 height 7
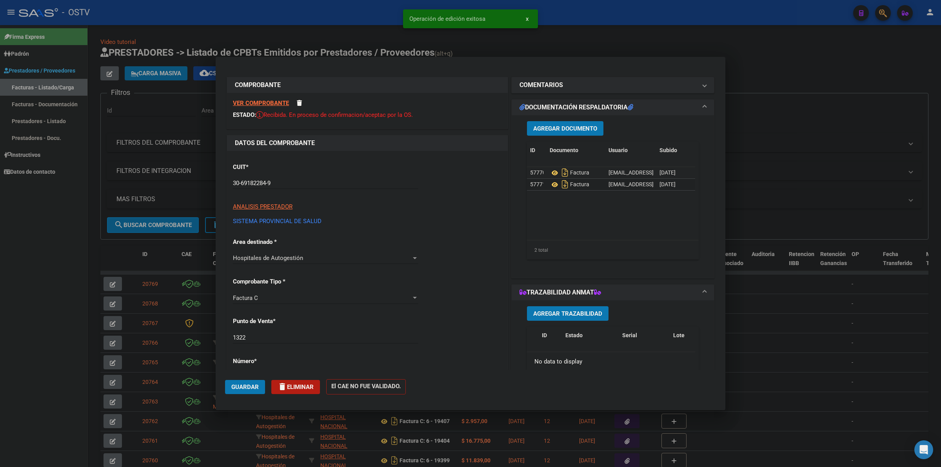
click at [603, 47] on div at bounding box center [470, 233] width 941 height 467
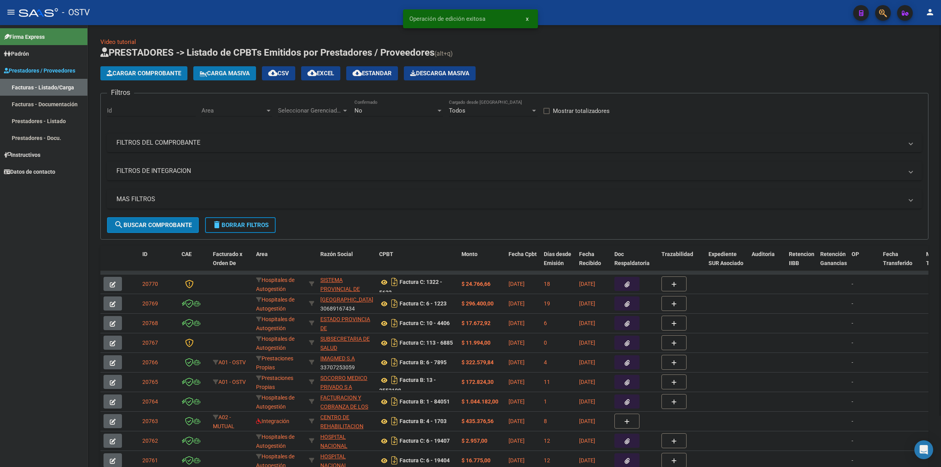
click at [124, 72] on span "Cargar Comprobante" at bounding box center [144, 73] width 75 height 7
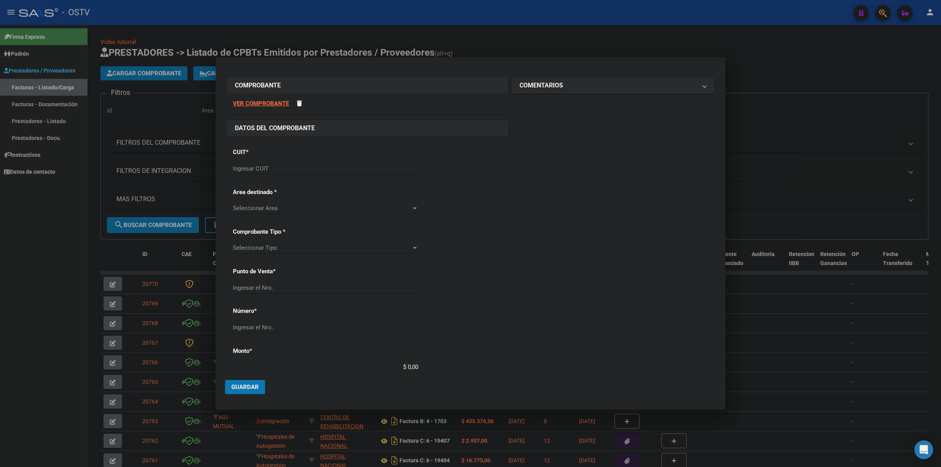
click at [280, 167] on input "Ingresar CUIT" at bounding box center [325, 168] width 185 height 7
type input "30-69182284-9"
type input "1322"
type input "5759"
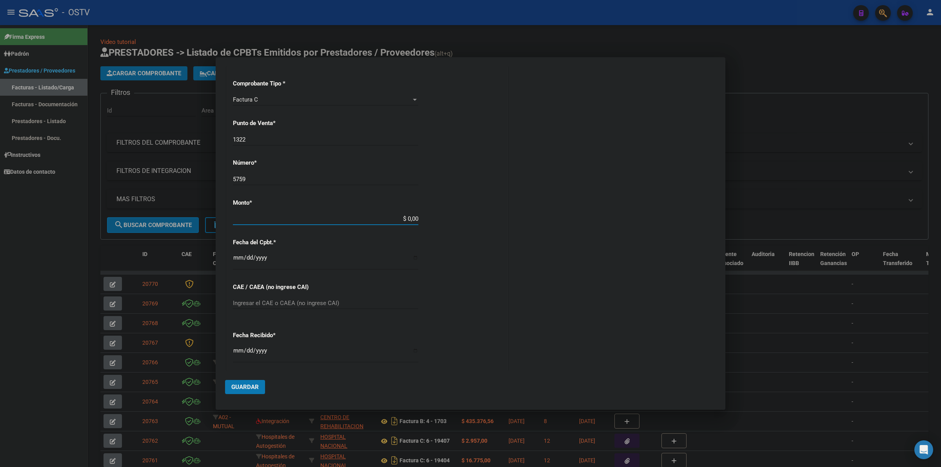
scroll to position [180, 0]
type input "$ 20.786,80"
type input "[DATE]"
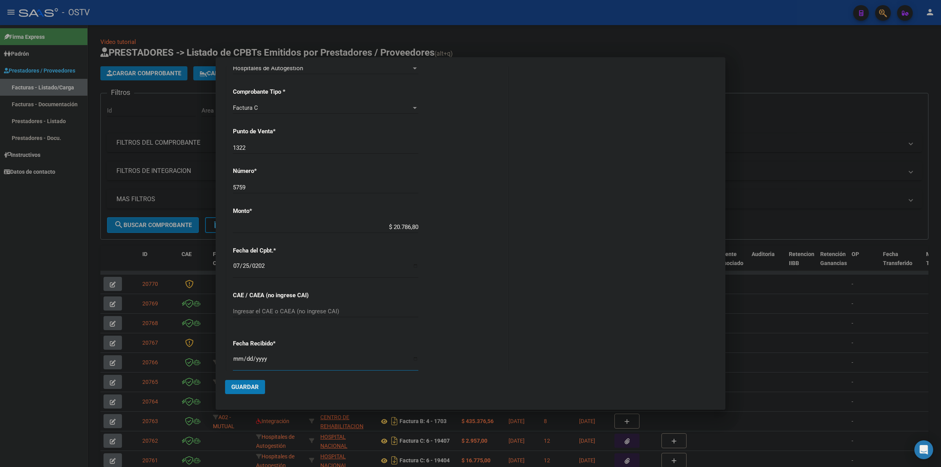
scroll to position [324, 0]
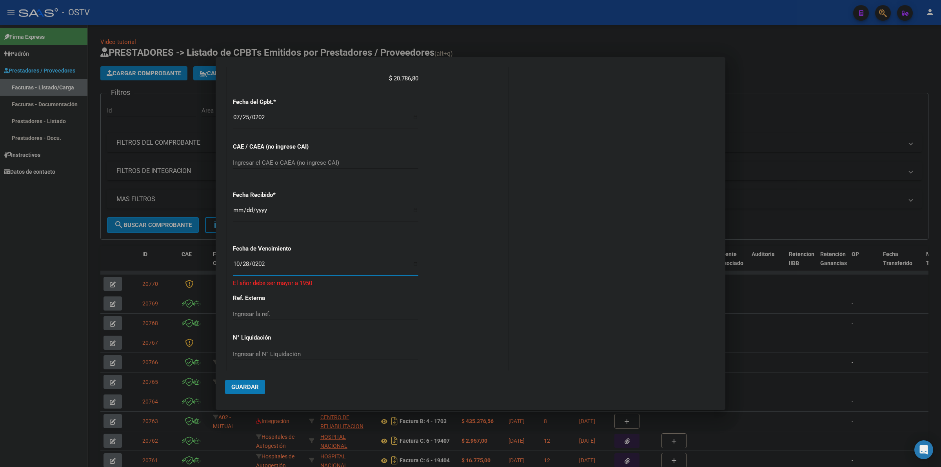
type input "[DATE]"
click at [252, 387] on span "Guardar" at bounding box center [244, 387] width 27 height 7
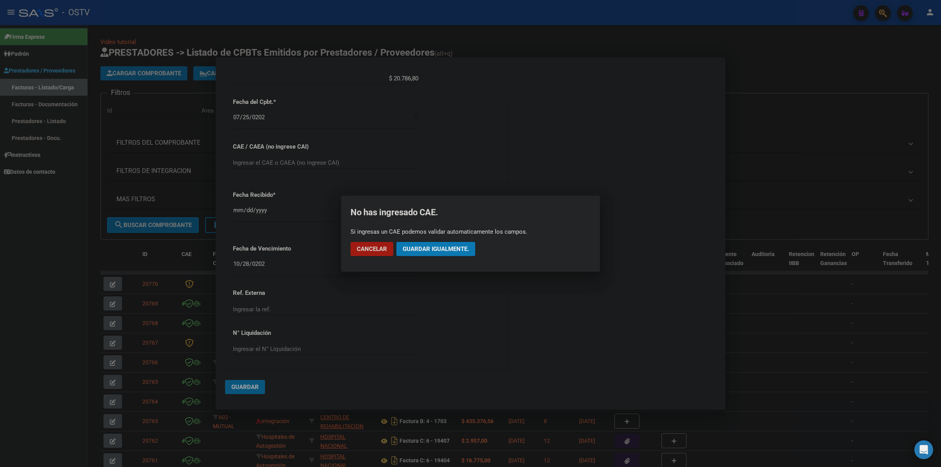
click at [418, 248] on span "Guardar igualmente." at bounding box center [436, 248] width 66 height 7
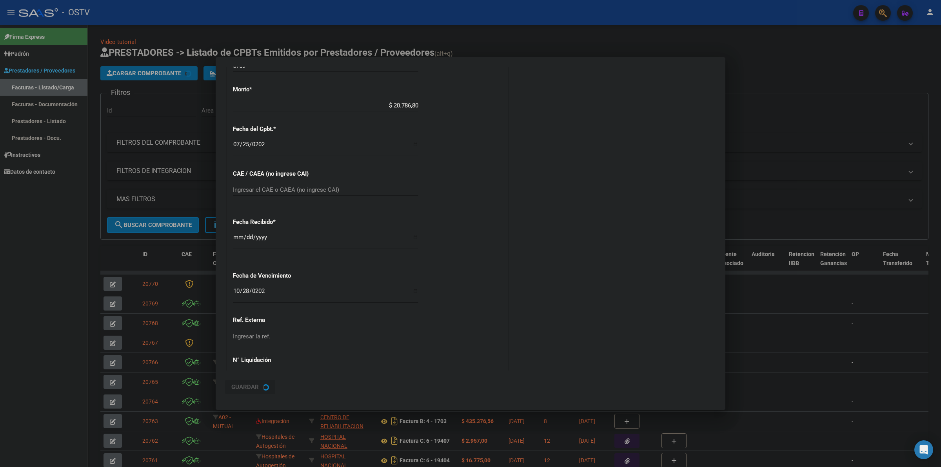
scroll to position [0, 0]
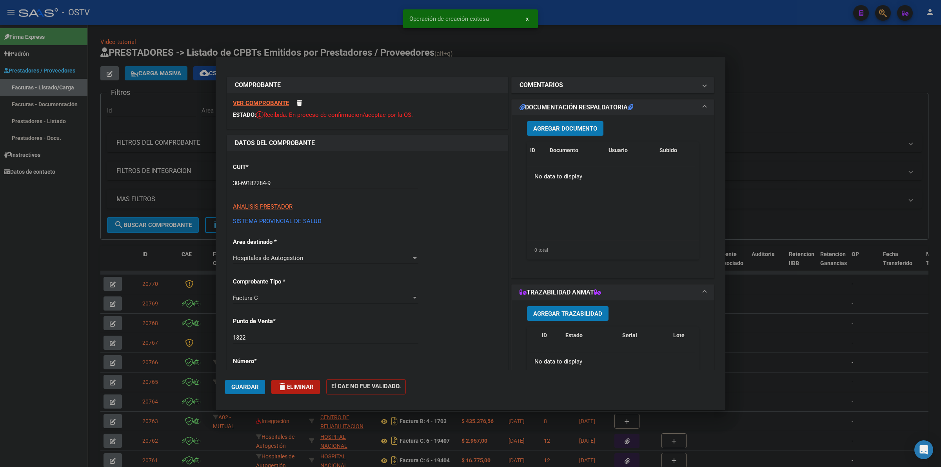
click at [570, 124] on button "Agregar Documento" at bounding box center [565, 128] width 76 height 15
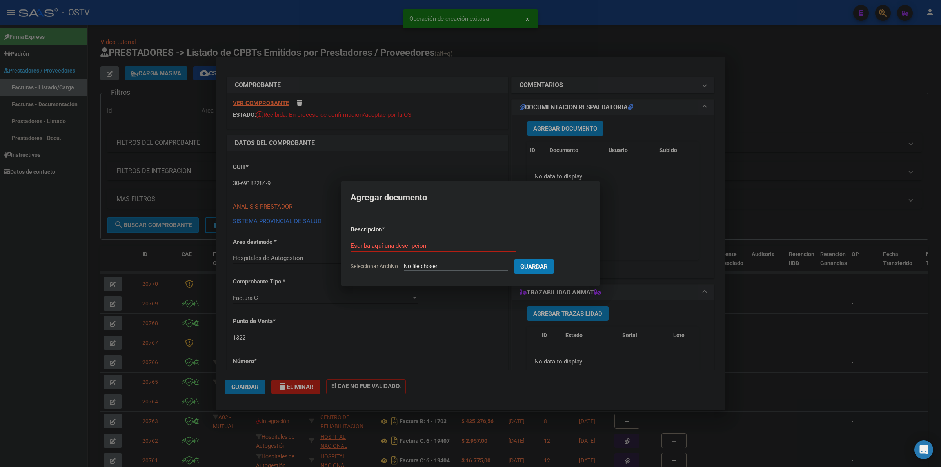
type input "C:\fakepath\FACTURA - 1322 5759 - AO SAN [PERSON_NAME].pdf"
type input "factura"
click at [555, 259] on button "Guardar" at bounding box center [575, 266] width 40 height 15
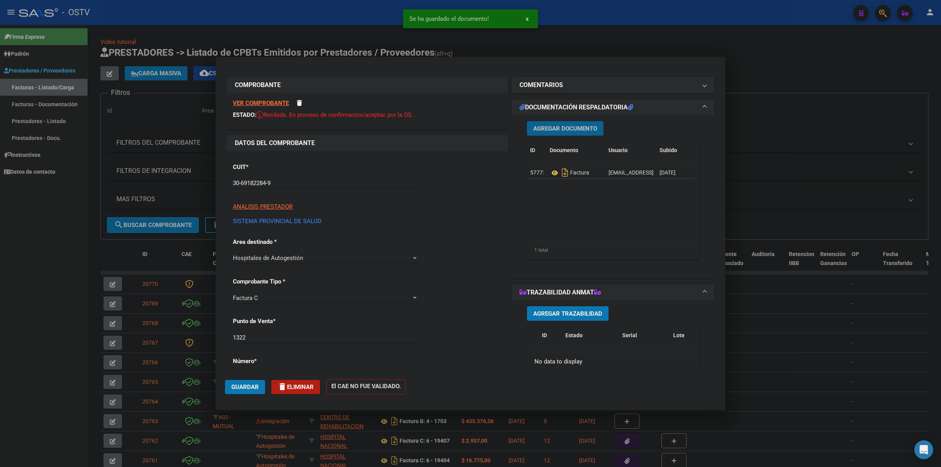
click at [567, 129] on span "Agregar Documento" at bounding box center [565, 128] width 64 height 7
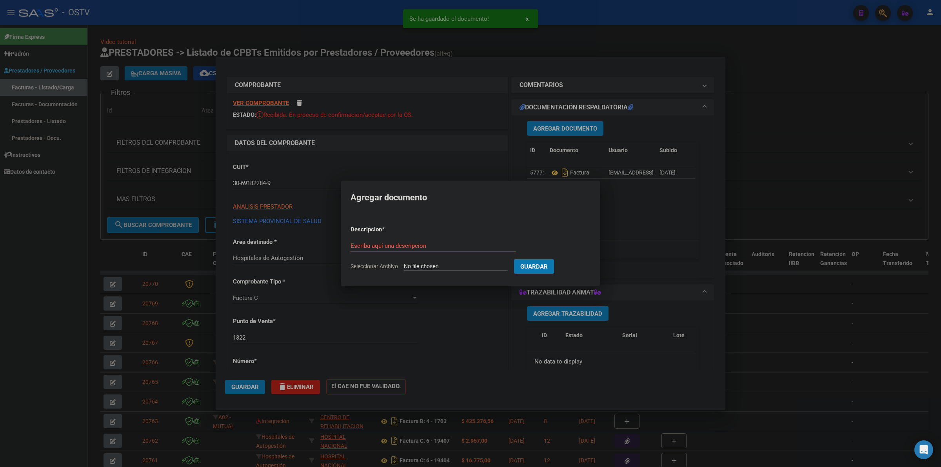
type input "C:\fakepath\DETALLE - 1322 5759 - AO [GEOGRAPHIC_DATA][PERSON_NAME]pdf"
type input "detalle"
click at [555, 259] on button "Guardar" at bounding box center [575, 266] width 40 height 15
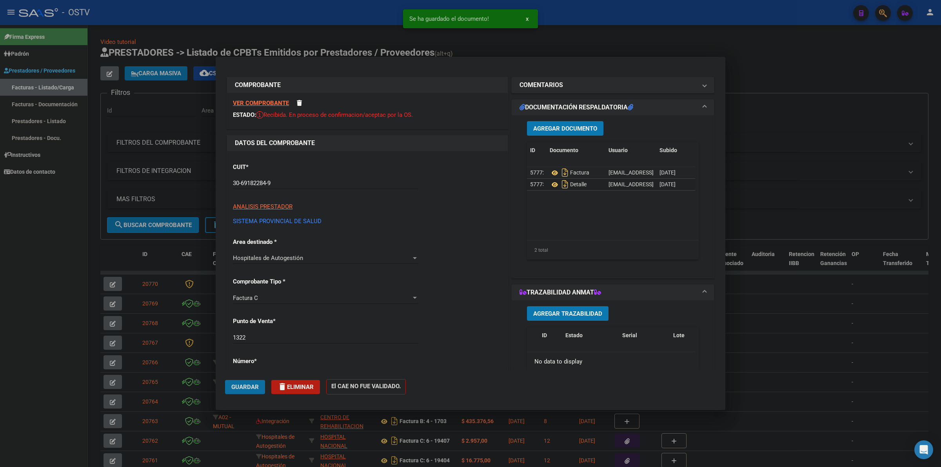
click at [262, 384] on button "Guardar" at bounding box center [245, 387] width 40 height 14
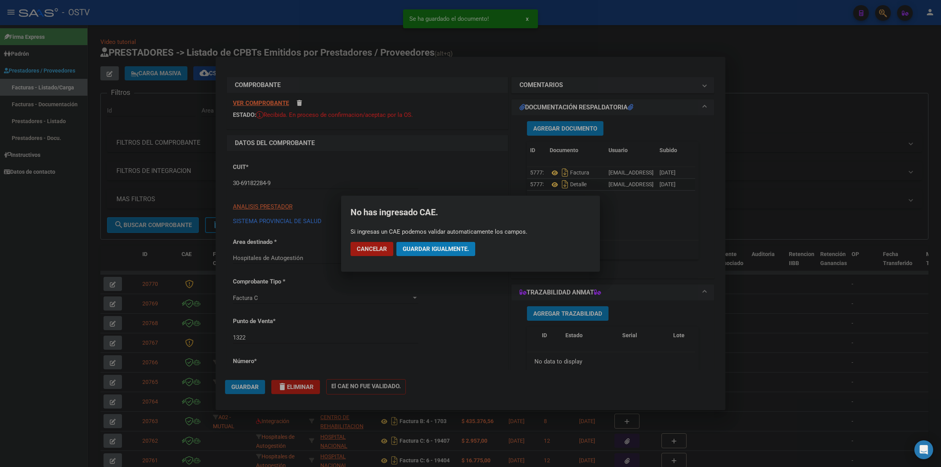
click at [427, 253] on button "Guardar igualmente." at bounding box center [435, 249] width 79 height 14
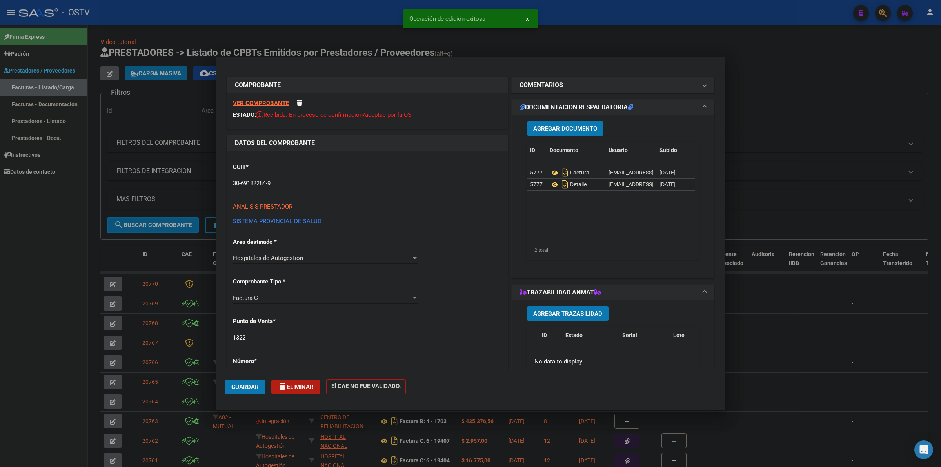
click at [27, 306] on div at bounding box center [470, 233] width 941 height 467
